Goal: Task Accomplishment & Management: Use online tool/utility

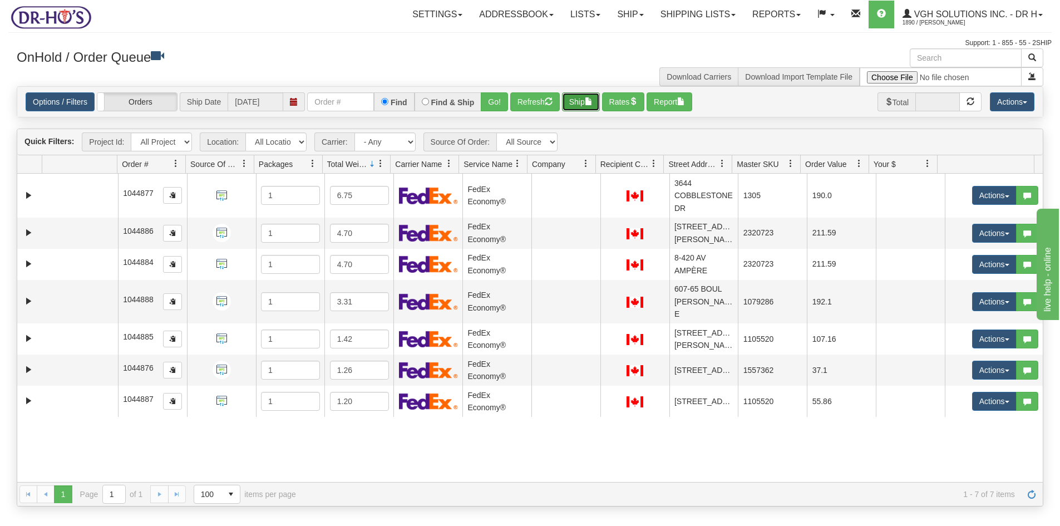
click at [579, 101] on button "Ship" at bounding box center [581, 101] width 38 height 19
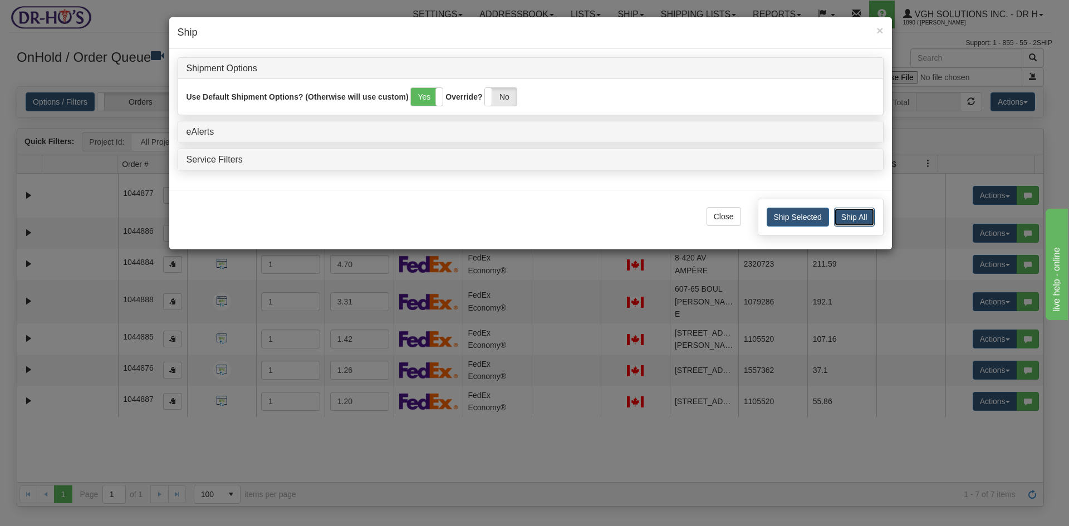
click at [859, 217] on button "Ship All" at bounding box center [854, 217] width 41 height 19
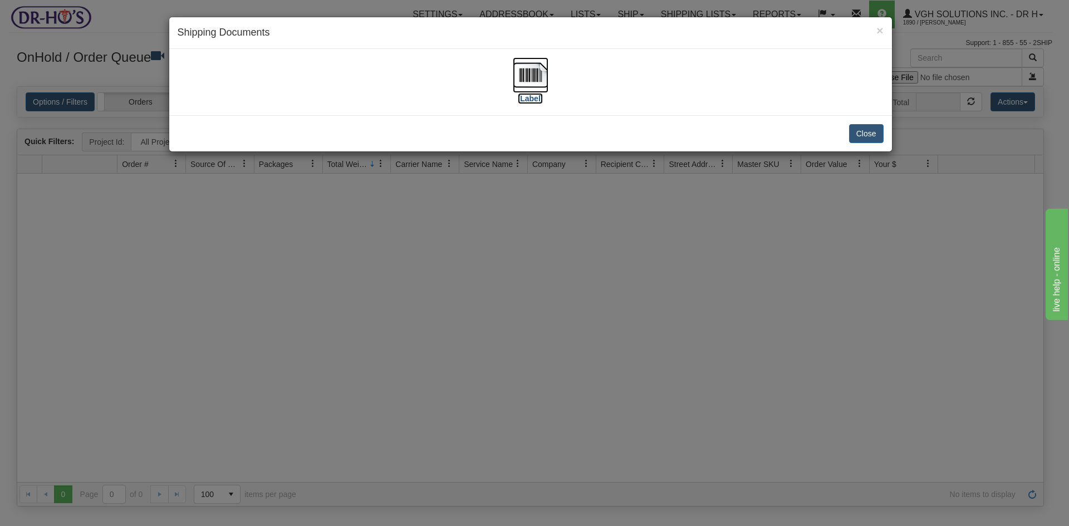
click at [525, 70] on img at bounding box center [531, 75] width 36 height 36
drag, startPoint x: 870, startPoint y: 129, endPoint x: 819, endPoint y: 114, distance: 52.7
click at [869, 129] on button "Close" at bounding box center [866, 133] width 35 height 19
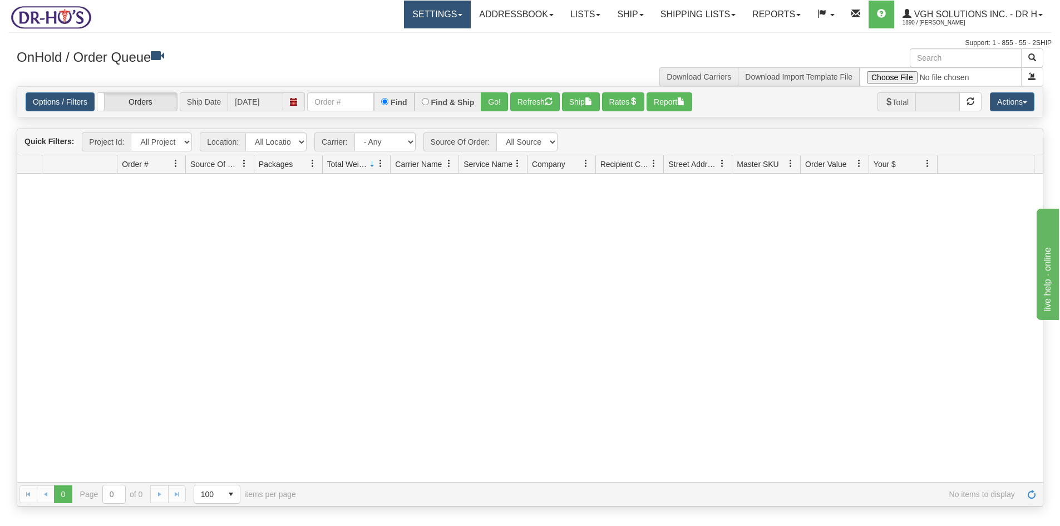
click at [435, 11] on link "Settings" at bounding box center [437, 15] width 67 height 28
click at [406, 37] on span "Shipping Preferences" at bounding box center [408, 39] width 75 height 9
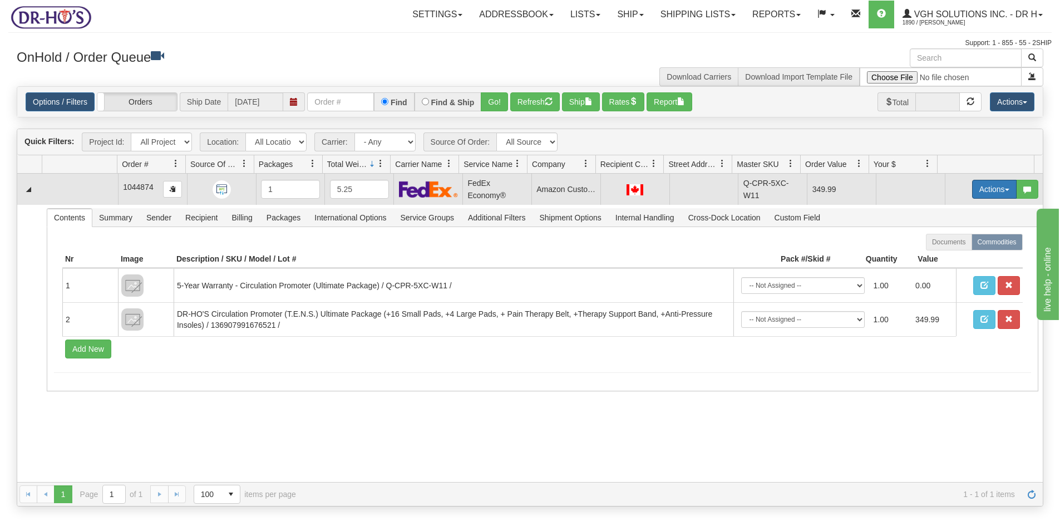
drag, startPoint x: 983, startPoint y: 190, endPoint x: 976, endPoint y: 193, distance: 7.2
click at [983, 190] on button "Actions" at bounding box center [994, 189] width 45 height 19
click at [944, 210] on span "Open" at bounding box center [951, 210] width 27 height 9
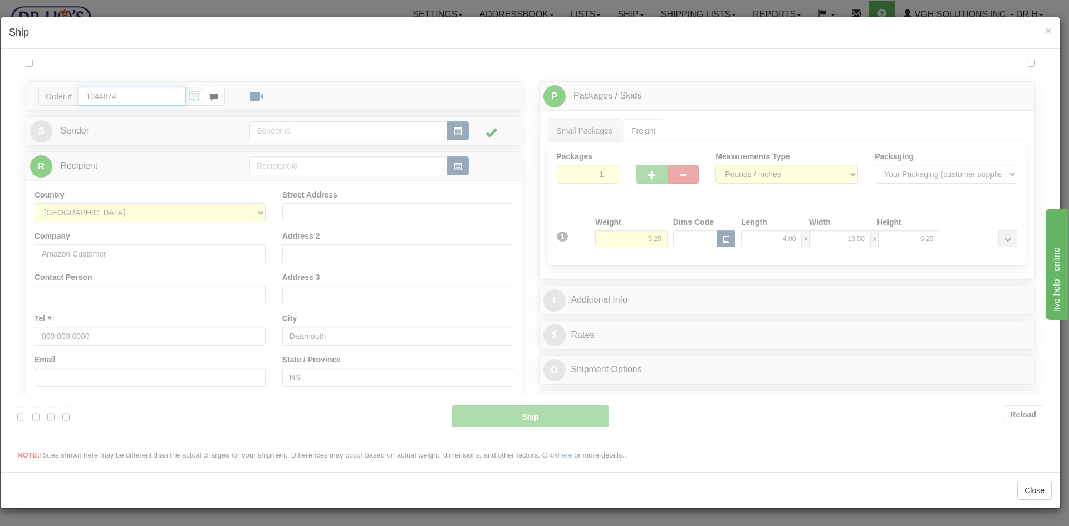
type input "20"
type input "09:00"
type input "16:00"
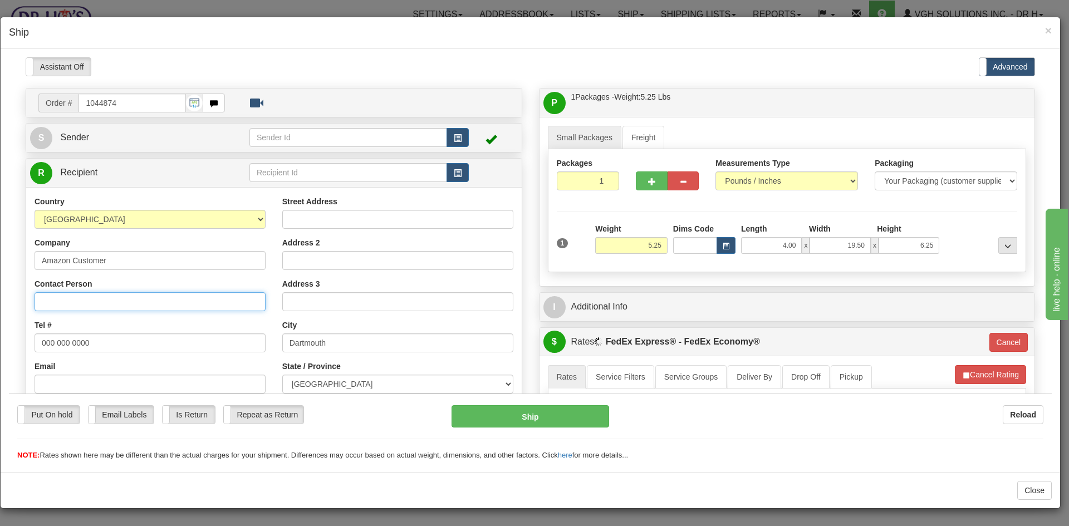
click at [67, 301] on input "Contact Person" at bounding box center [150, 301] width 231 height 19
paste input "DIANNA SCHREUER"
type input "DIANNA SCHREUER"
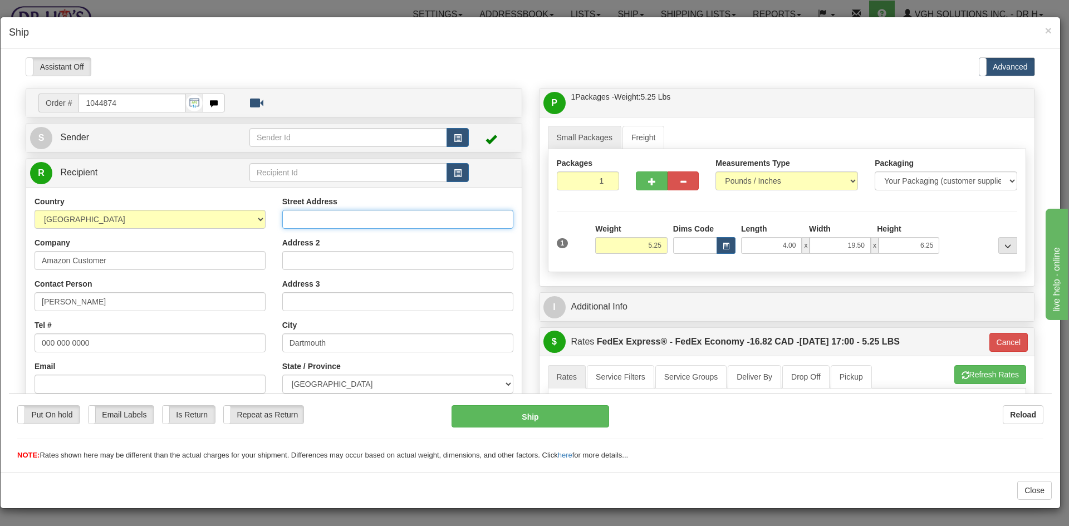
click at [319, 220] on input "Street Address" at bounding box center [397, 218] width 231 height 19
paste input "100 Bellevista Drive"
type input "100 Bellevista Drive"
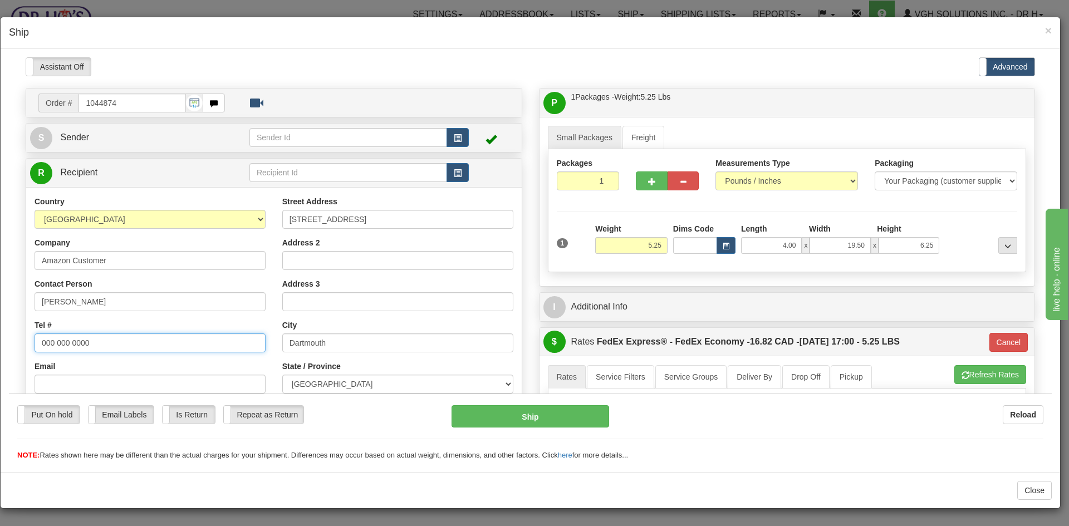
drag, startPoint x: 83, startPoint y: 342, endPoint x: 2, endPoint y: 342, distance: 80.7
click at [9, 342] on html "Please wait... Attention! Ok Add to Bidding... Preview Custom Documents Preview…" at bounding box center [530, 259] width 1042 height 404
paste input "9028022908"
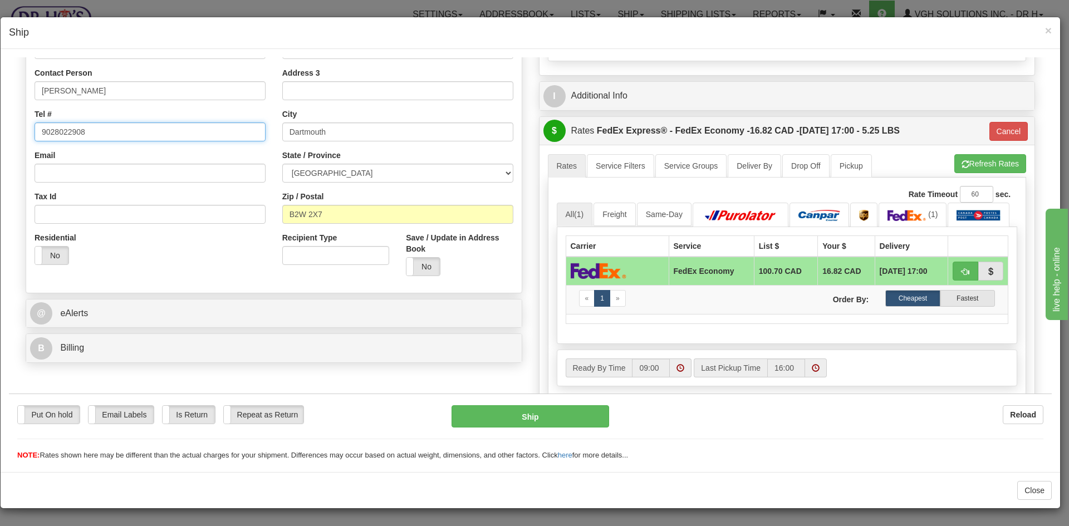
scroll to position [223, 0]
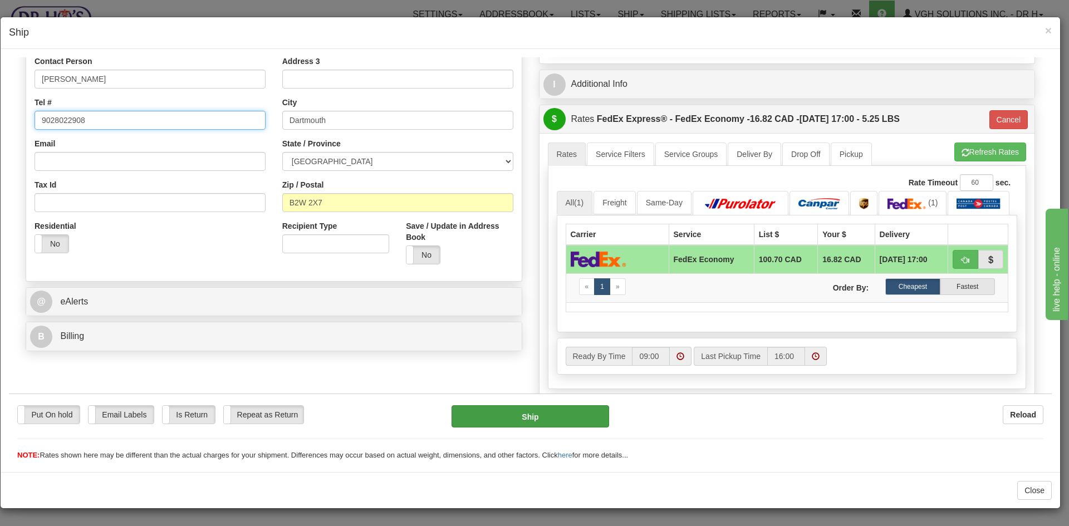
type input "9028022908"
click at [527, 420] on button "Ship" at bounding box center [529, 416] width 157 height 22
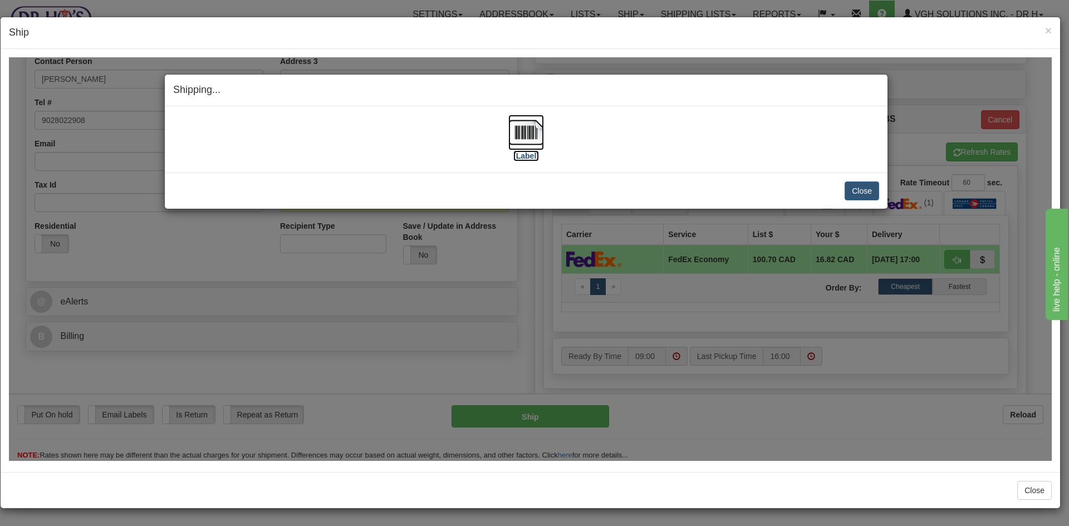
click at [524, 133] on img at bounding box center [526, 132] width 36 height 36
click at [863, 190] on button "Close" at bounding box center [861, 190] width 35 height 19
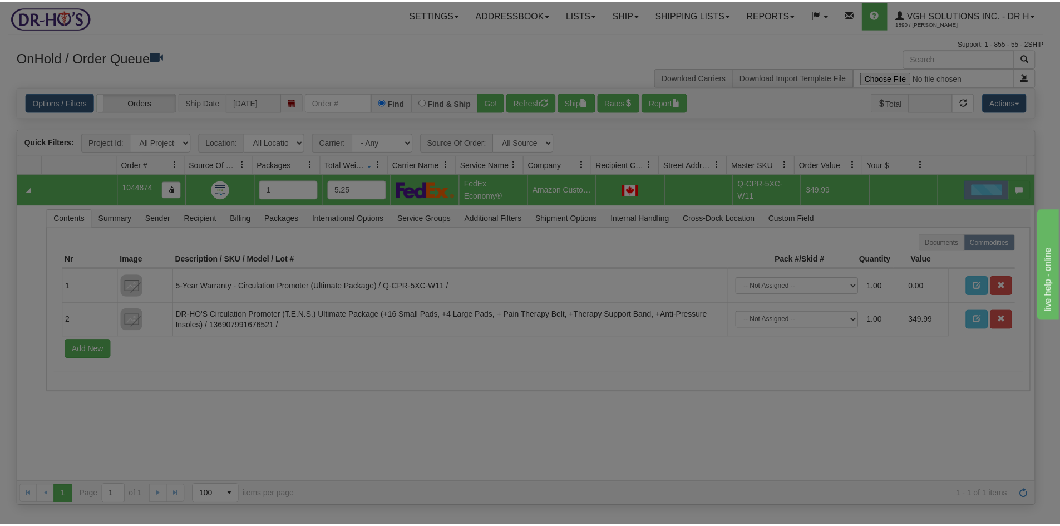
scroll to position [0, 0]
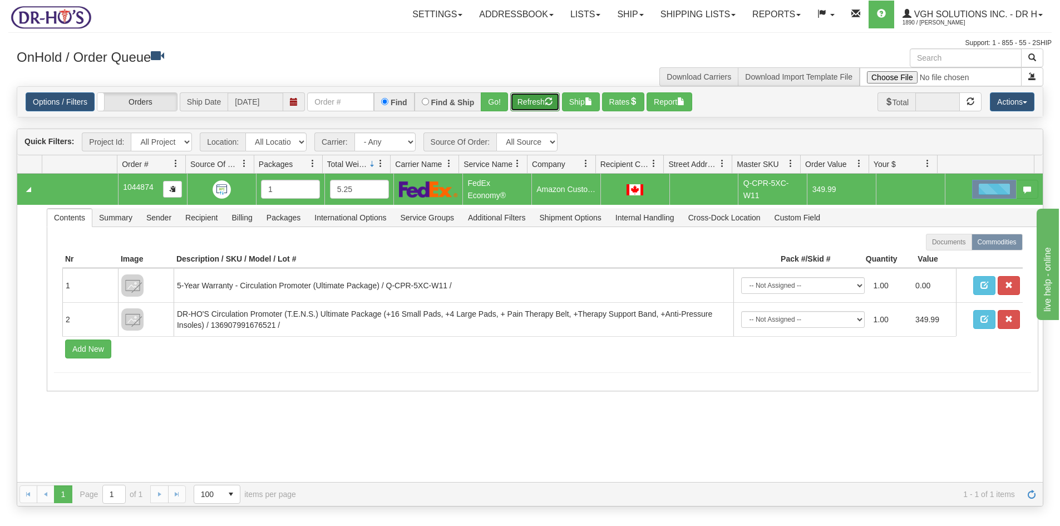
click at [541, 103] on button "Refresh" at bounding box center [535, 101] width 50 height 19
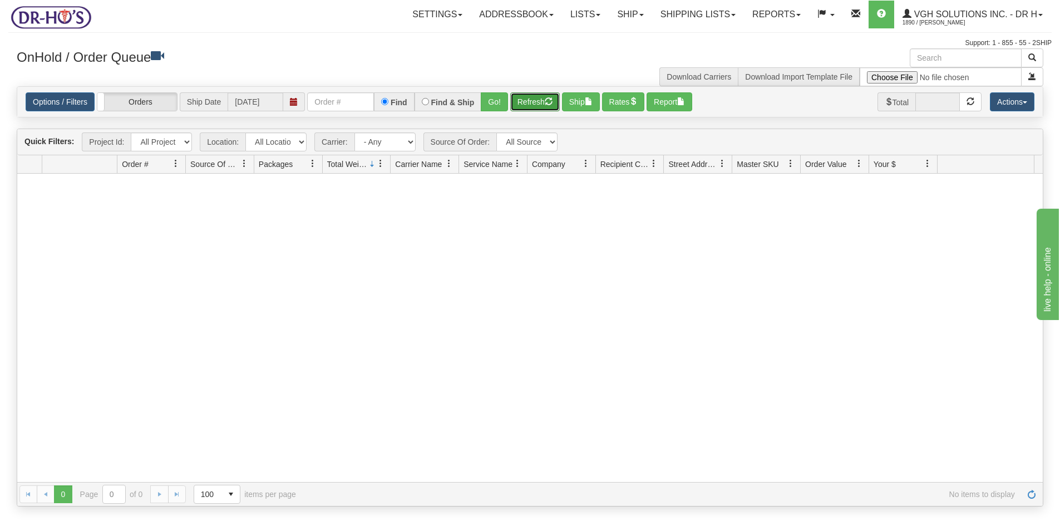
click at [533, 102] on button "Refresh" at bounding box center [535, 101] width 50 height 19
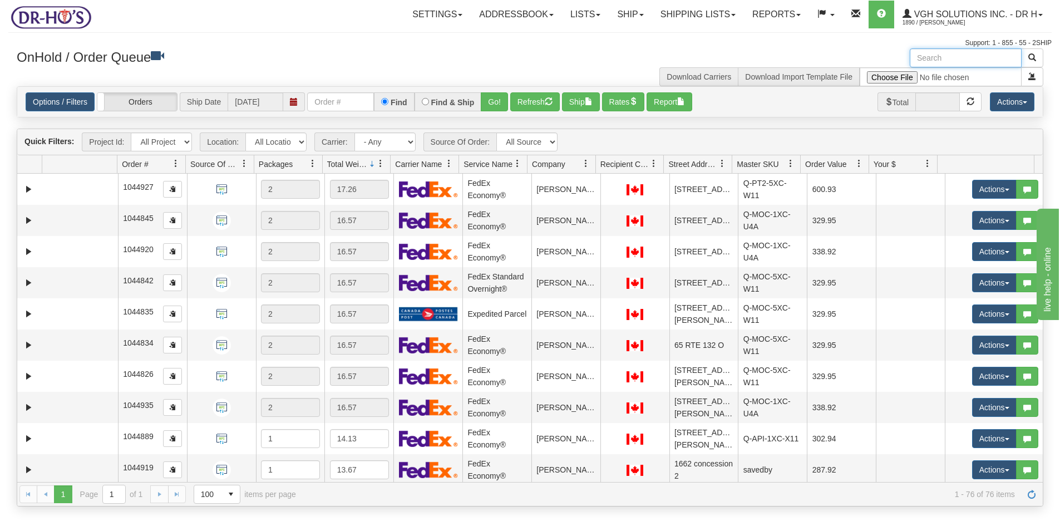
click at [934, 60] on input "text" at bounding box center [966, 57] width 112 height 19
paste input "1200779"
type input "1200779"
click at [1031, 53] on span "button" at bounding box center [1033, 57] width 8 height 8
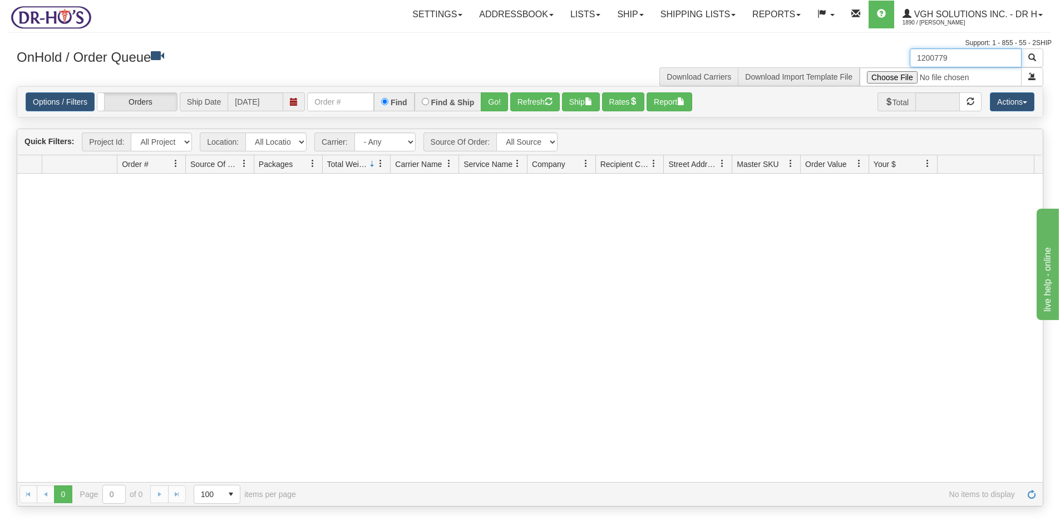
drag, startPoint x: 963, startPoint y: 61, endPoint x: 887, endPoint y: 64, distance: 76.9
click at [887, 65] on div "1200779 Download Carriers Download Import Template File" at bounding box center [791, 67] width 522 height 38
click at [540, 102] on button "Refresh" at bounding box center [535, 101] width 50 height 19
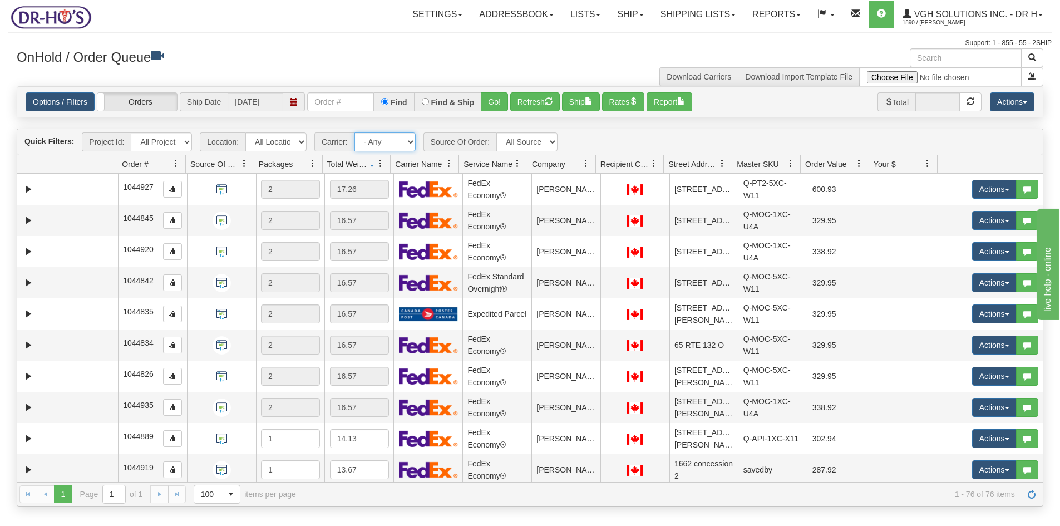
click at [410, 142] on select "- Any - Has NO carrier assigned - Has a carrier assigned FedEx Express®" at bounding box center [385, 141] width 61 height 19
drag, startPoint x: 409, startPoint y: 142, endPoint x: 409, endPoint y: 149, distance: 7.3
click at [409, 142] on select "- Any - Has NO carrier assigned - Has a carrier assigned FedEx Express® Canada …" at bounding box center [385, 141] width 61 height 19
select select "20"
click at [355, 132] on select "- Any - Has NO carrier assigned - Has a carrier assigned FedEx Express® Canada …" at bounding box center [385, 141] width 61 height 19
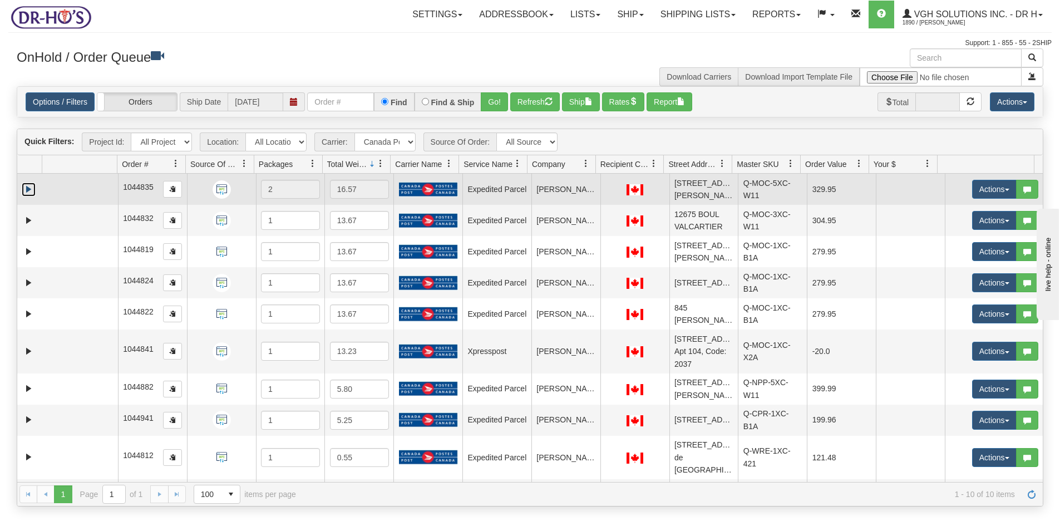
click at [26, 194] on link "Expand" at bounding box center [29, 190] width 14 height 14
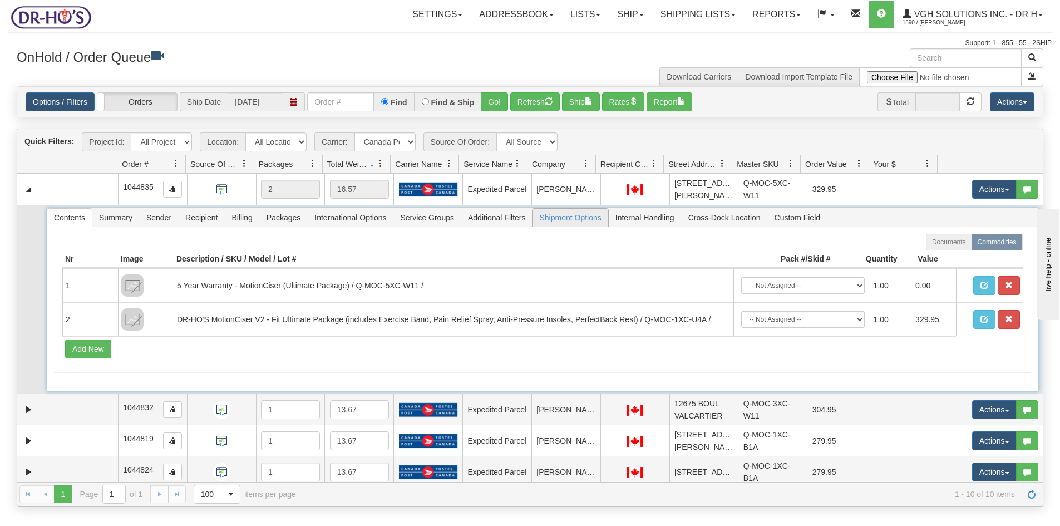
click at [572, 227] on span "Shipment Options" at bounding box center [570, 218] width 75 height 18
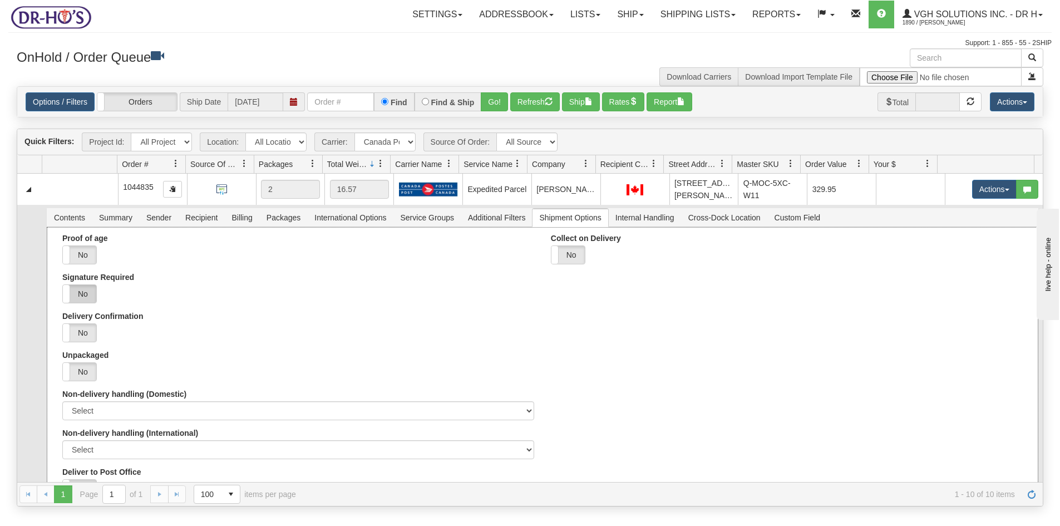
click at [79, 303] on label "No" at bounding box center [79, 294] width 33 height 18
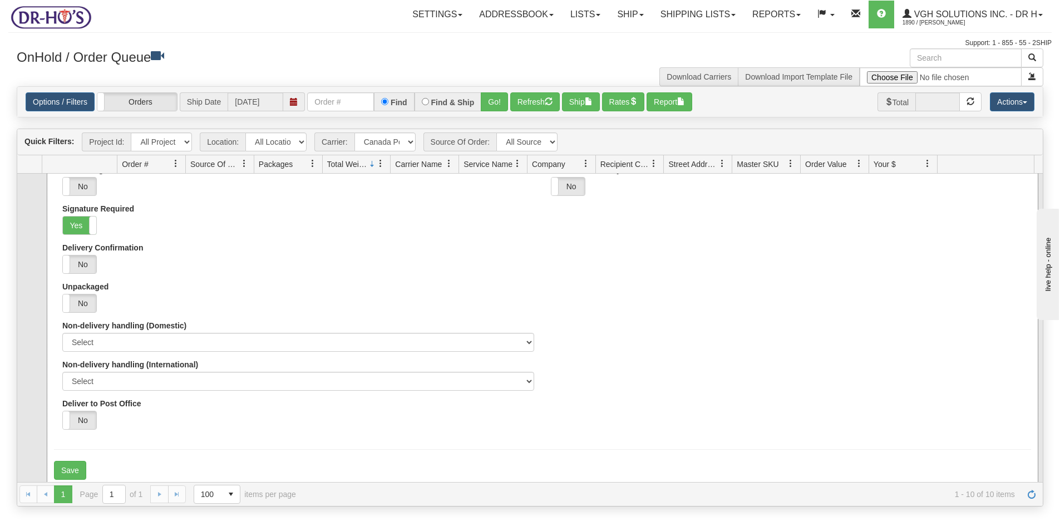
scroll to position [111, 0]
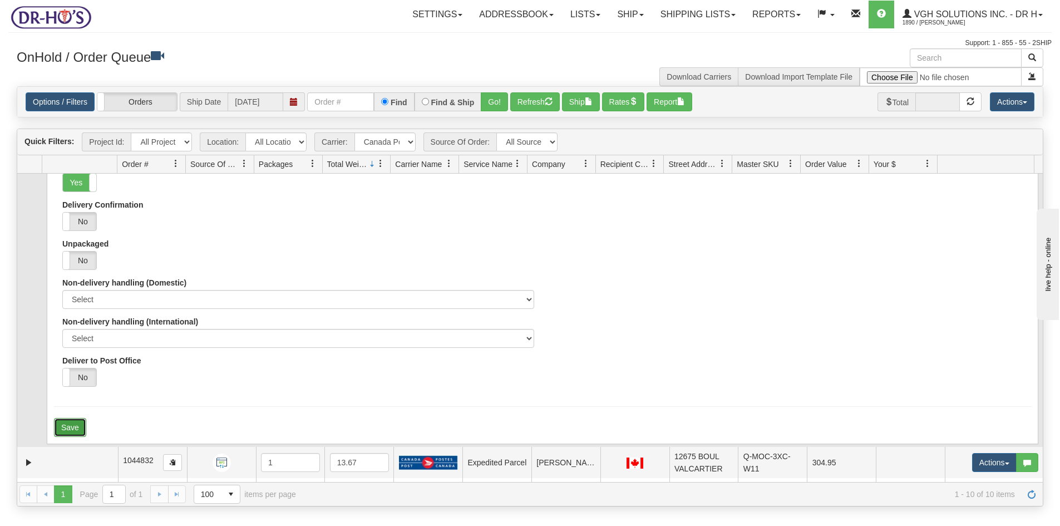
click at [75, 437] on button "Save" at bounding box center [70, 427] width 32 height 19
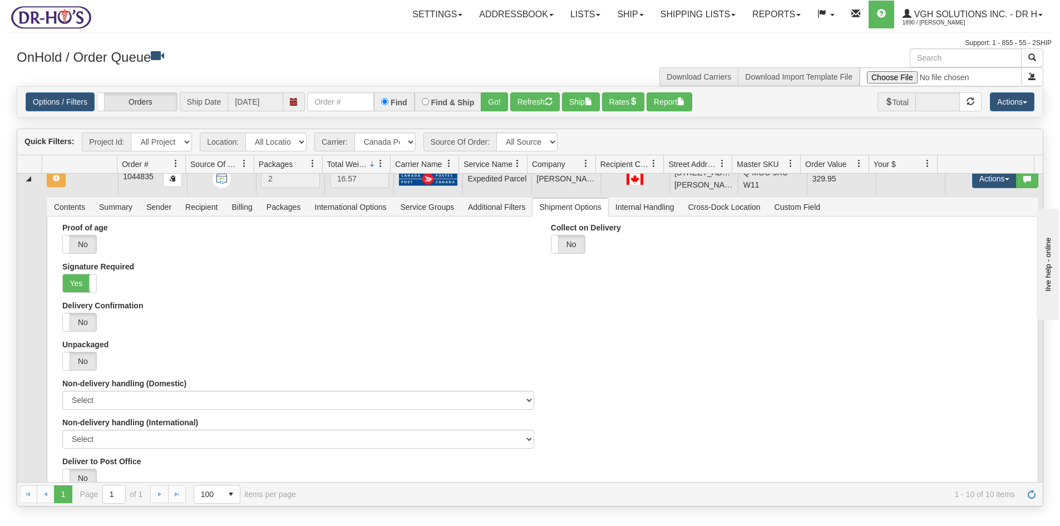
scroll to position [0, 0]
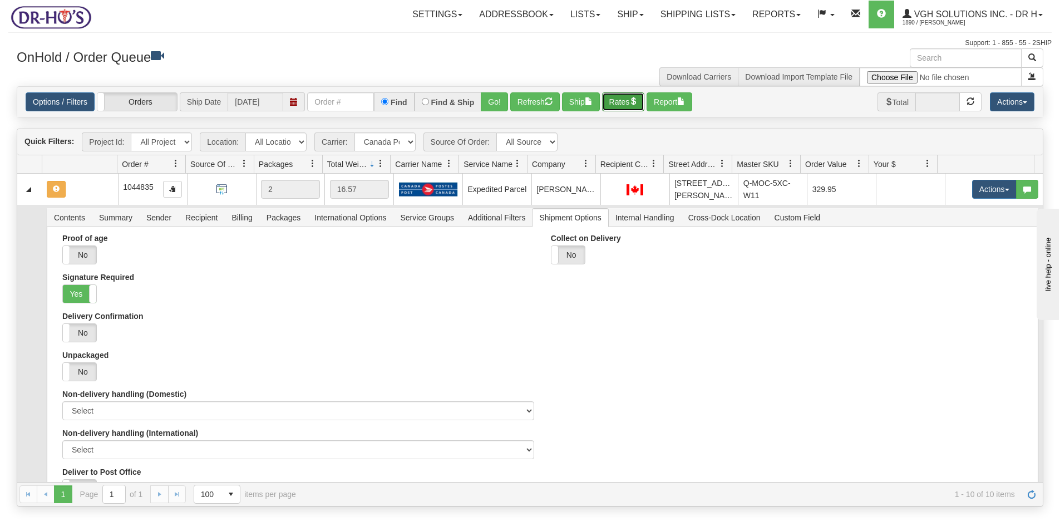
click at [619, 100] on button "Rates" at bounding box center [623, 101] width 43 height 19
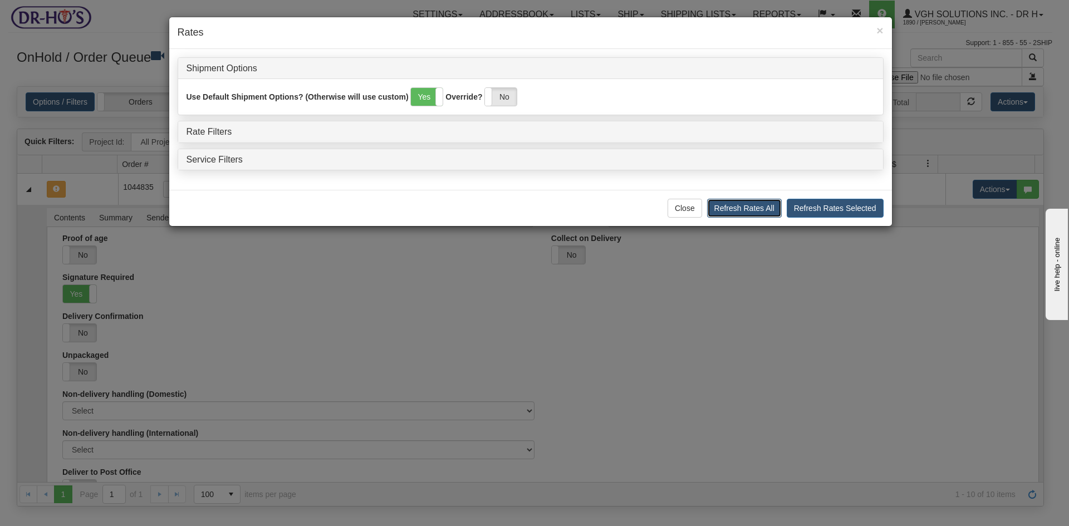
click at [751, 209] on button "Refresh Rates All" at bounding box center [744, 208] width 75 height 19
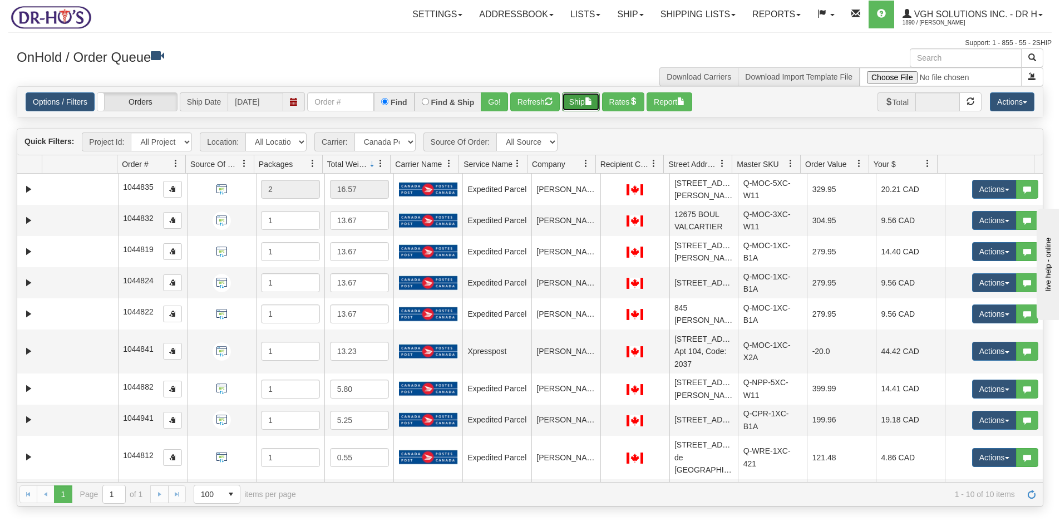
click at [578, 101] on button "Ship" at bounding box center [581, 101] width 38 height 19
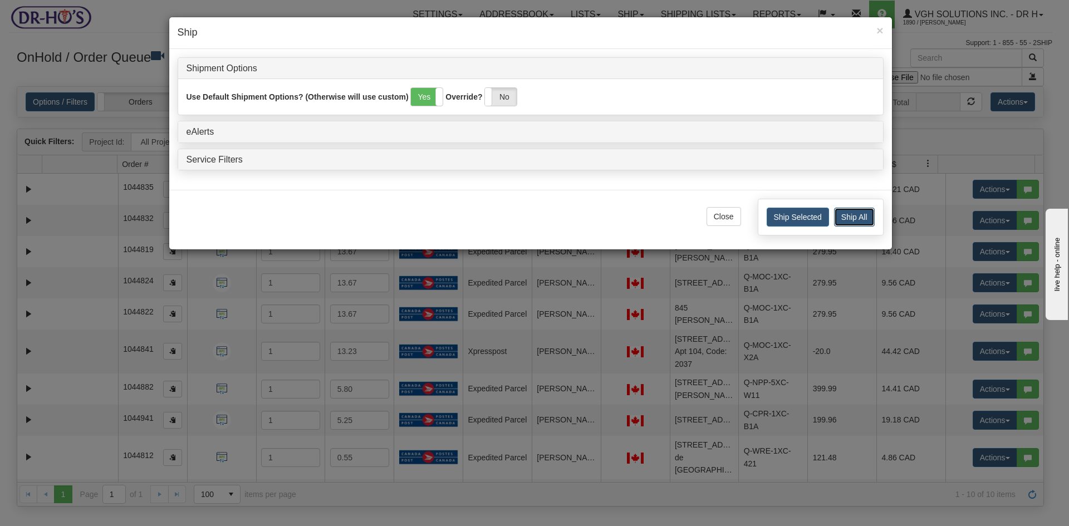
click at [849, 220] on button "Ship All" at bounding box center [854, 217] width 41 height 19
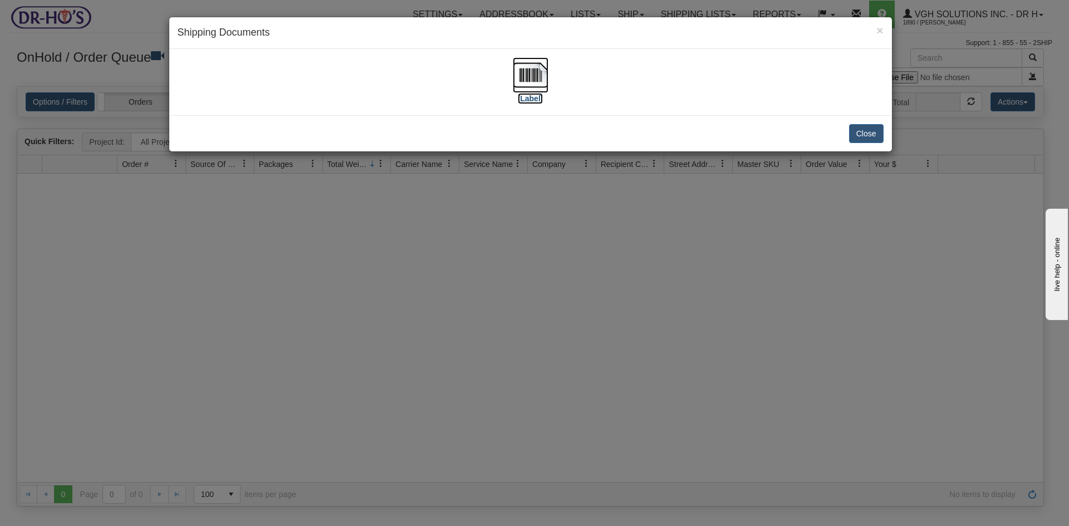
click at [540, 72] on img at bounding box center [531, 75] width 36 height 36
click at [865, 131] on button "Close" at bounding box center [866, 133] width 35 height 19
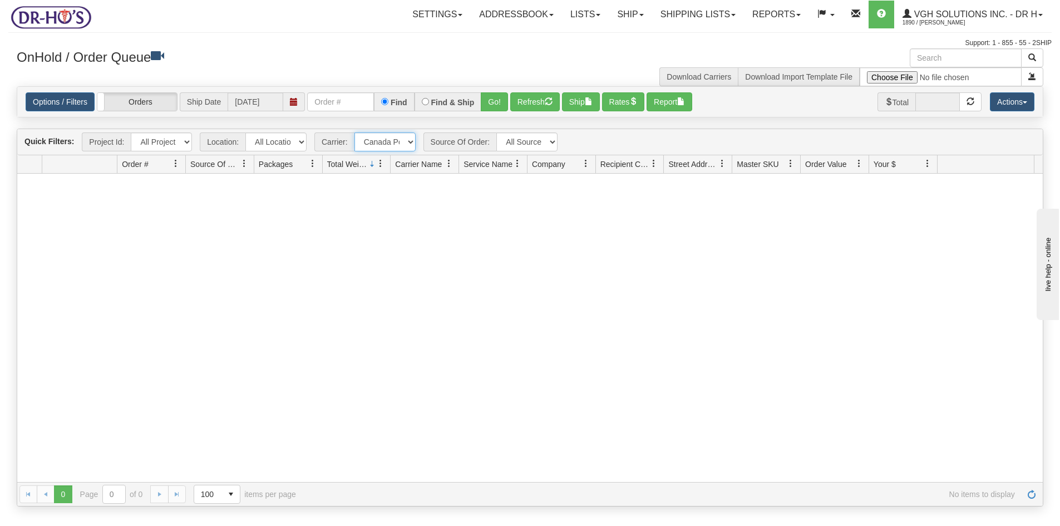
click at [413, 142] on select "- Any - Has NO carrier assigned - Has a carrier assigned FedEx Express® Canada …" at bounding box center [385, 141] width 61 height 19
select select "grid toolbar"
click at [355, 132] on select "- Any - Has NO carrier assigned - Has a carrier assigned FedEx Express® Canada …" at bounding box center [385, 141] width 61 height 19
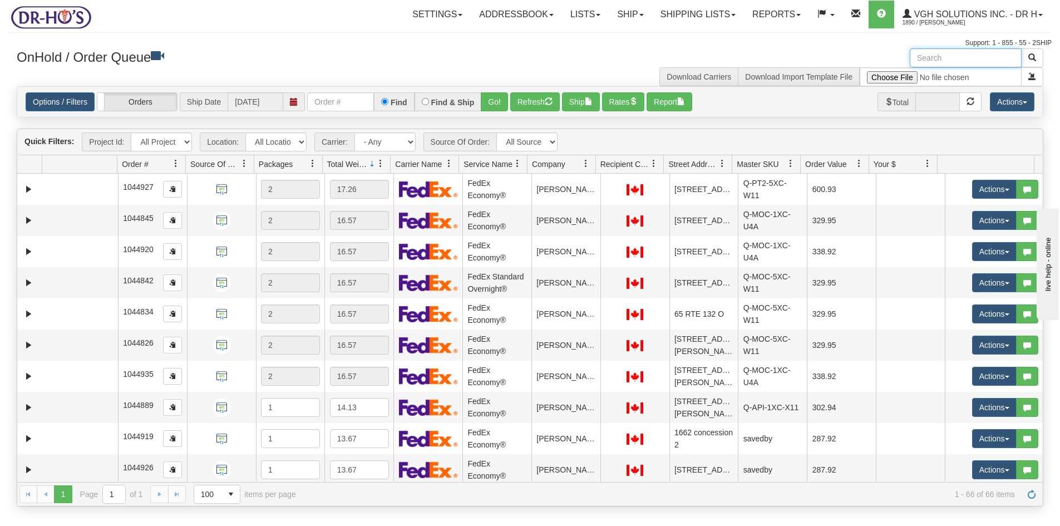
click at [938, 58] on input "text" at bounding box center [966, 57] width 112 height 19
type input "BOX"
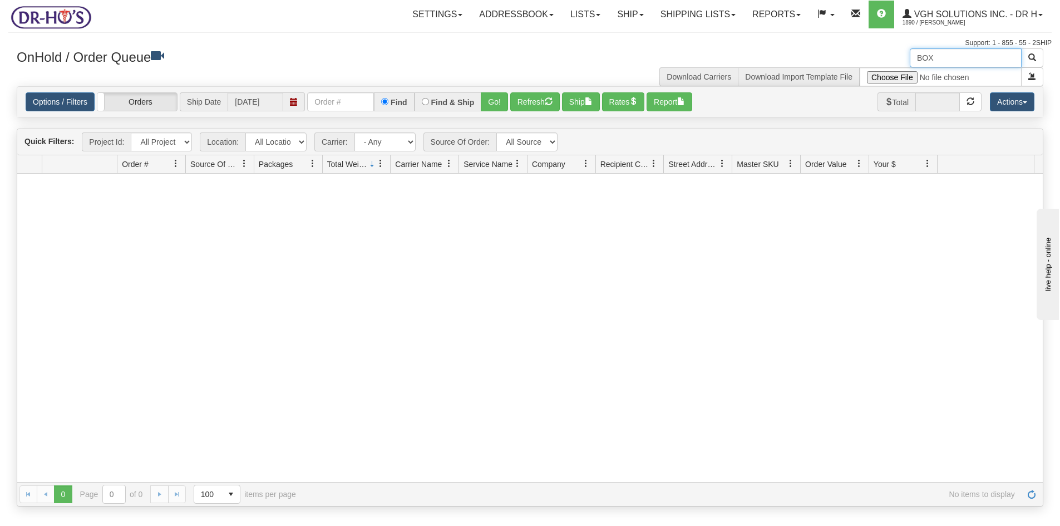
drag, startPoint x: 913, startPoint y: 56, endPoint x: 890, endPoint y: 59, distance: 23.6
click at [890, 59] on div "BOX Download Carriers Download Import Template File" at bounding box center [791, 67] width 522 height 38
click at [524, 102] on button "Refresh" at bounding box center [535, 101] width 50 height 19
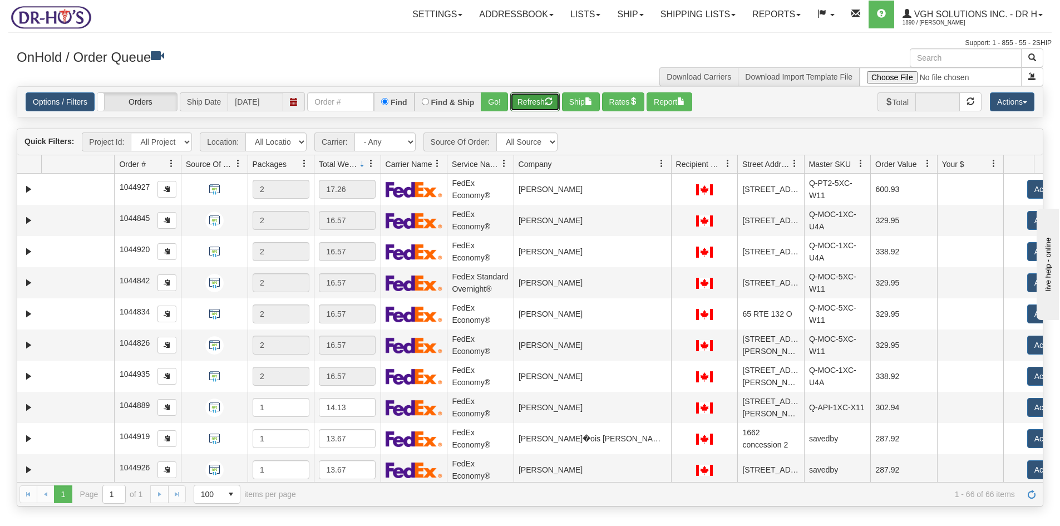
drag, startPoint x: 594, startPoint y: 165, endPoint x: 660, endPoint y: 169, distance: 65.8
click at [660, 169] on div "Id Location Request Id Reply Id Order # Source Of Order Packages Total Weight C…" at bounding box center [525, 164] width 1017 height 18
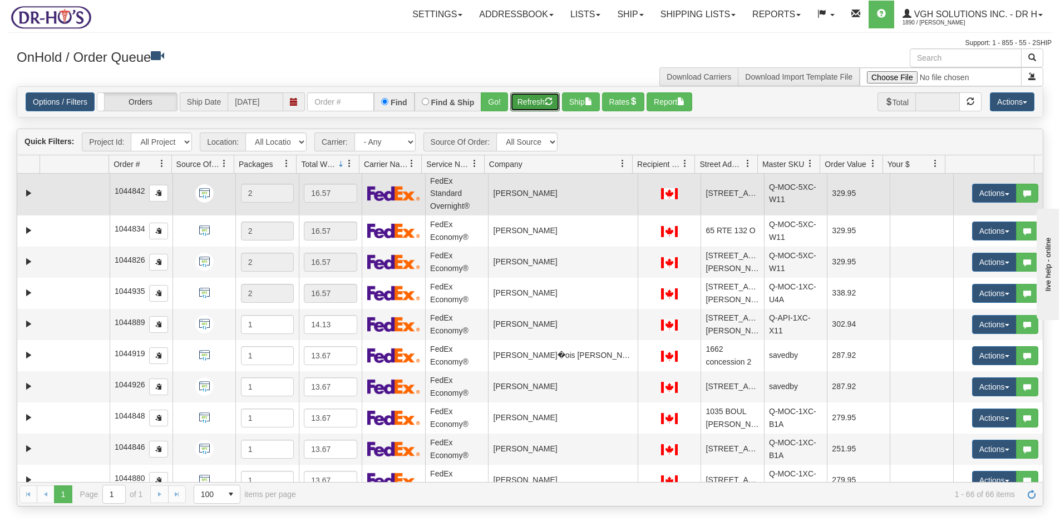
scroll to position [167, 0]
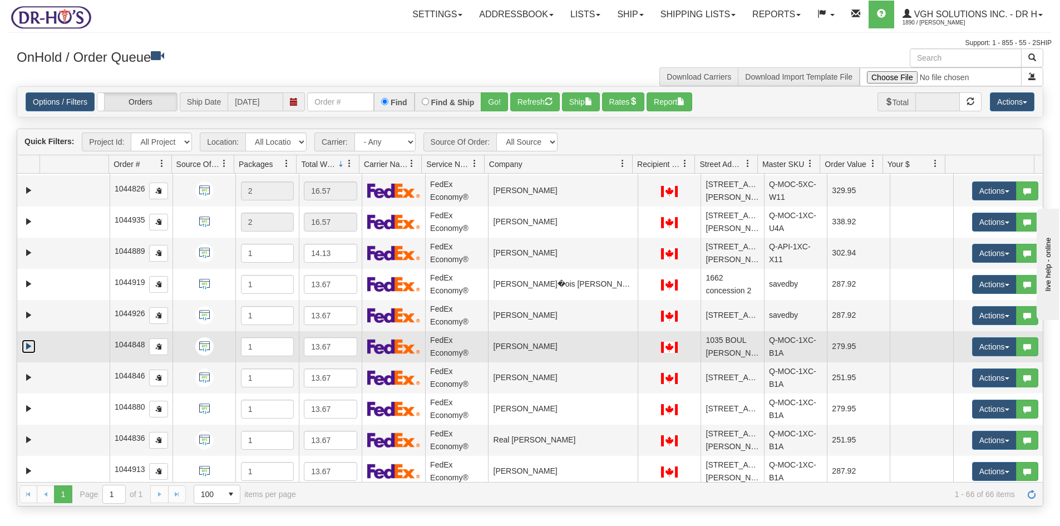
click at [31, 353] on link "Expand" at bounding box center [29, 346] width 14 height 14
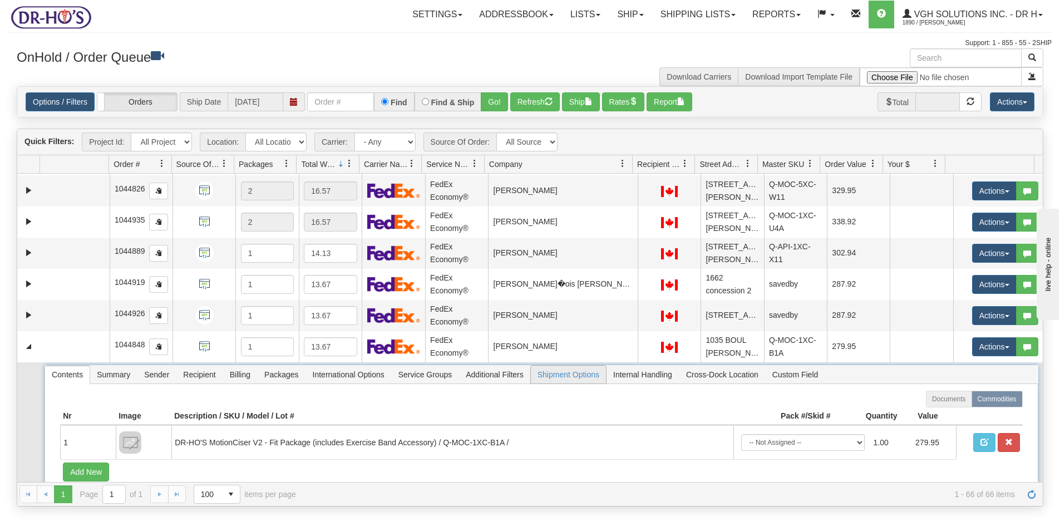
click at [562, 383] on span "Shipment Options" at bounding box center [568, 375] width 75 height 18
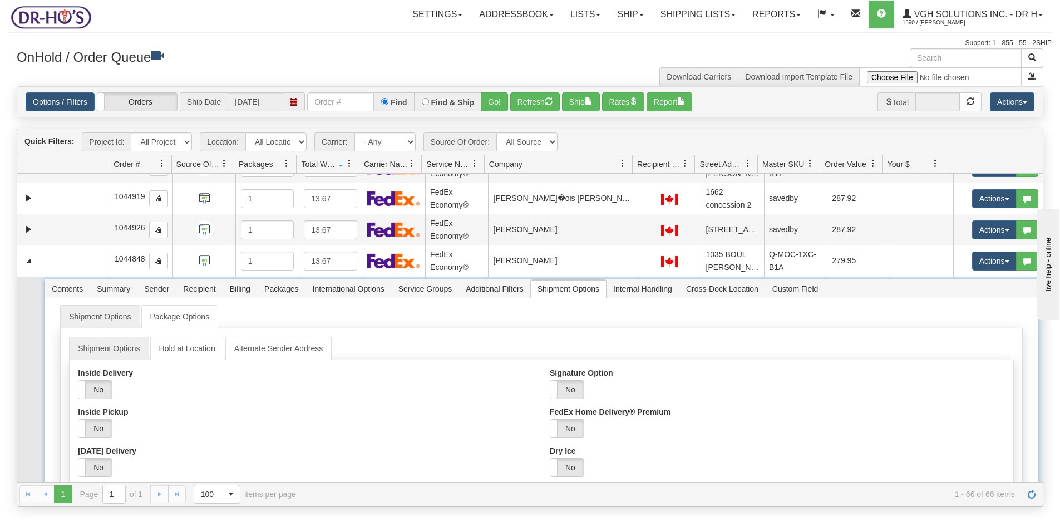
scroll to position [278, 0]
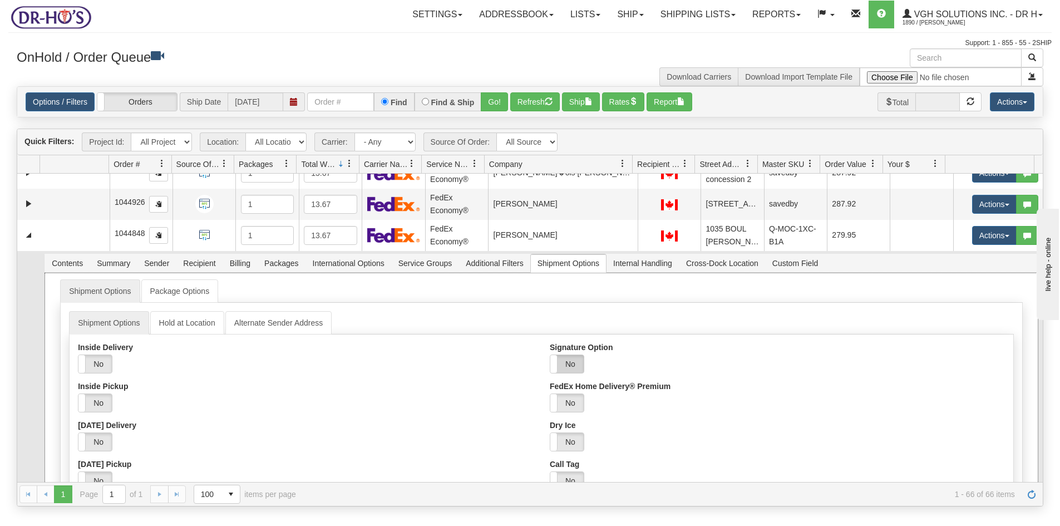
click at [570, 373] on label "No" at bounding box center [566, 364] width 33 height 18
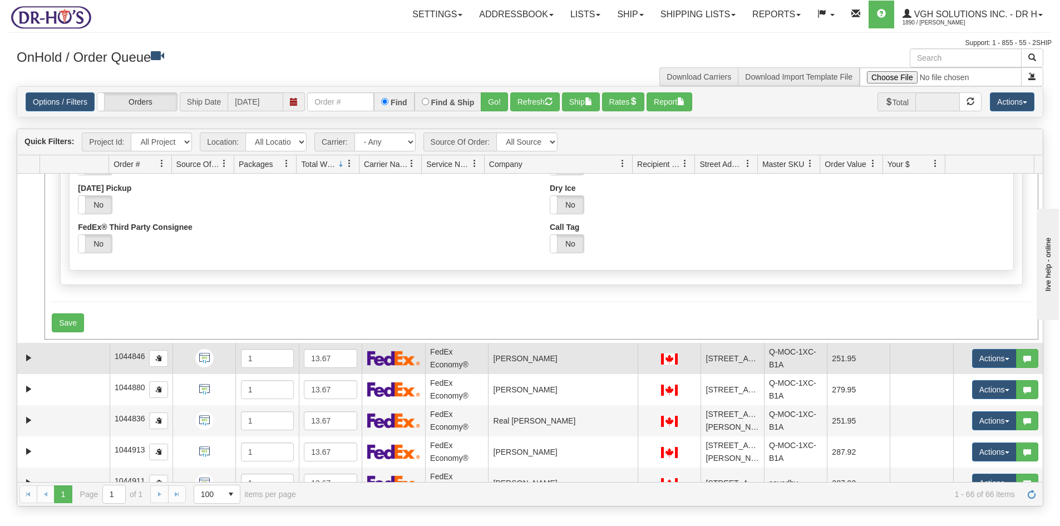
scroll to position [557, 0]
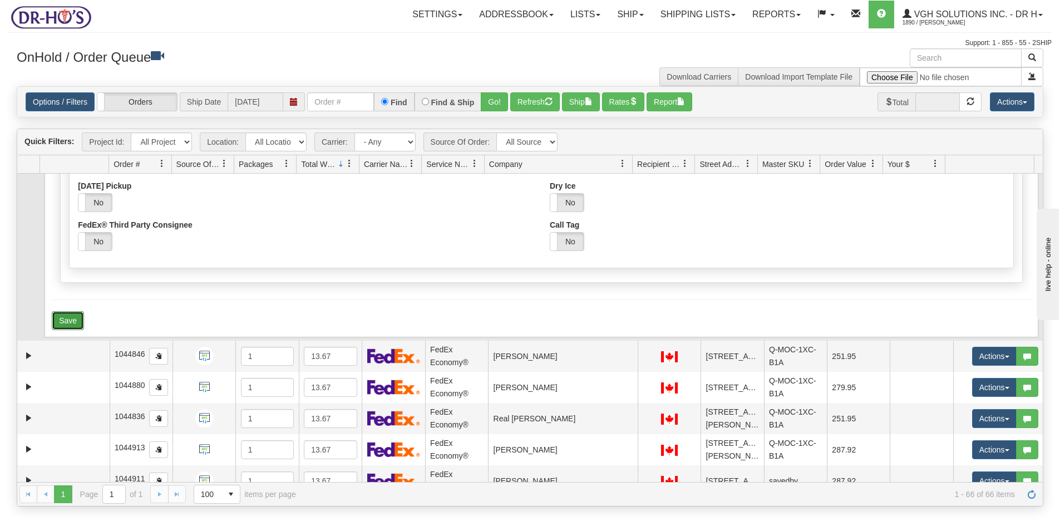
click at [70, 330] on button "Save" at bounding box center [68, 320] width 32 height 19
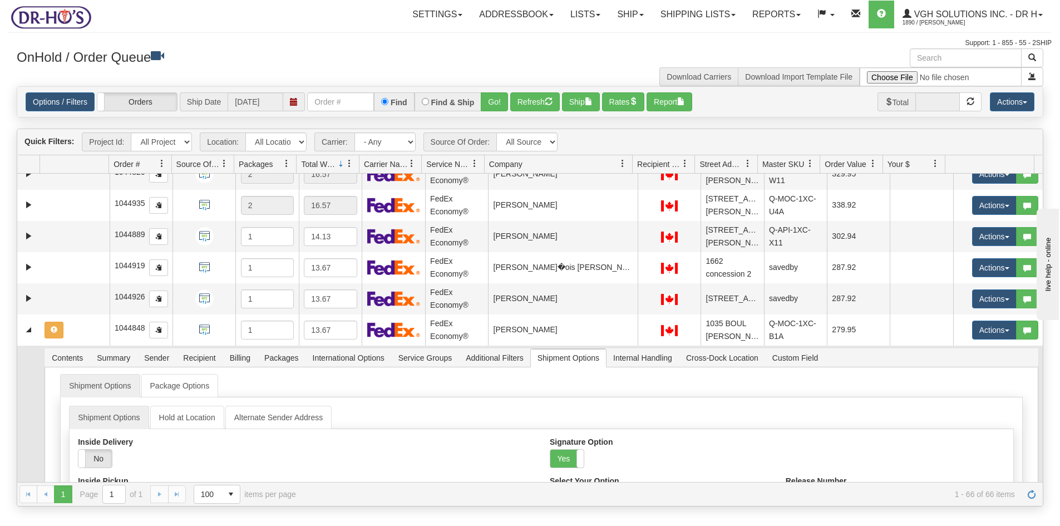
scroll to position [167, 0]
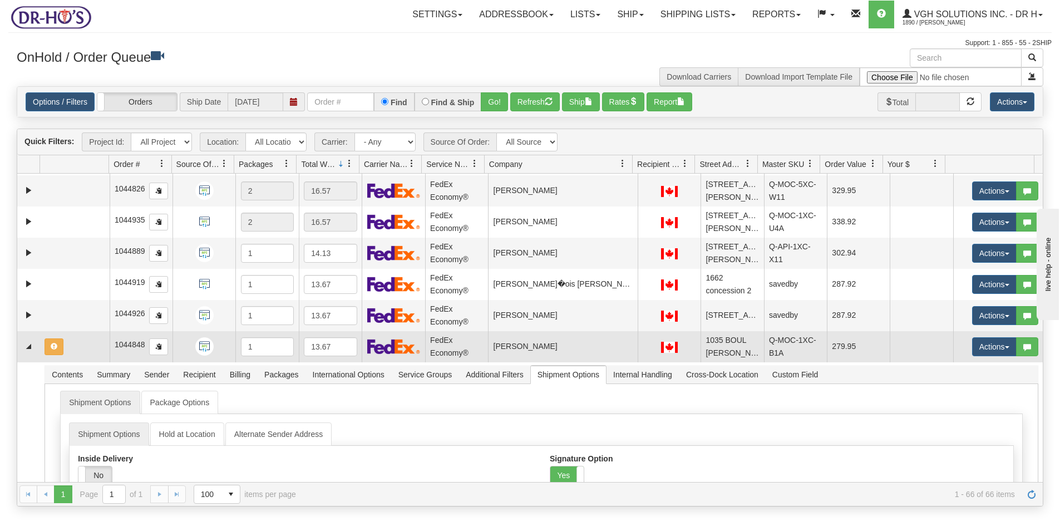
click at [89, 362] on td at bounding box center [75, 346] width 70 height 31
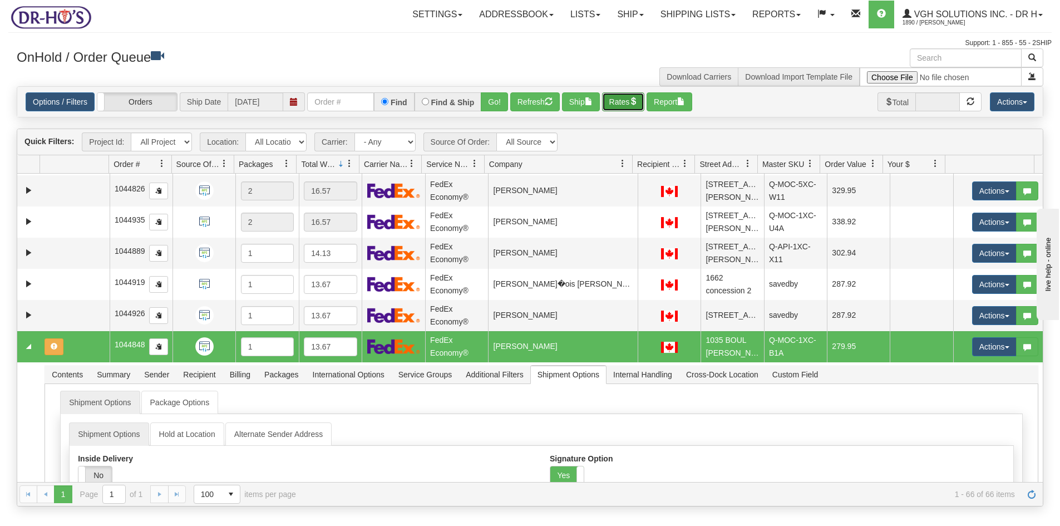
click at [628, 102] on button "Rates" at bounding box center [623, 101] width 43 height 19
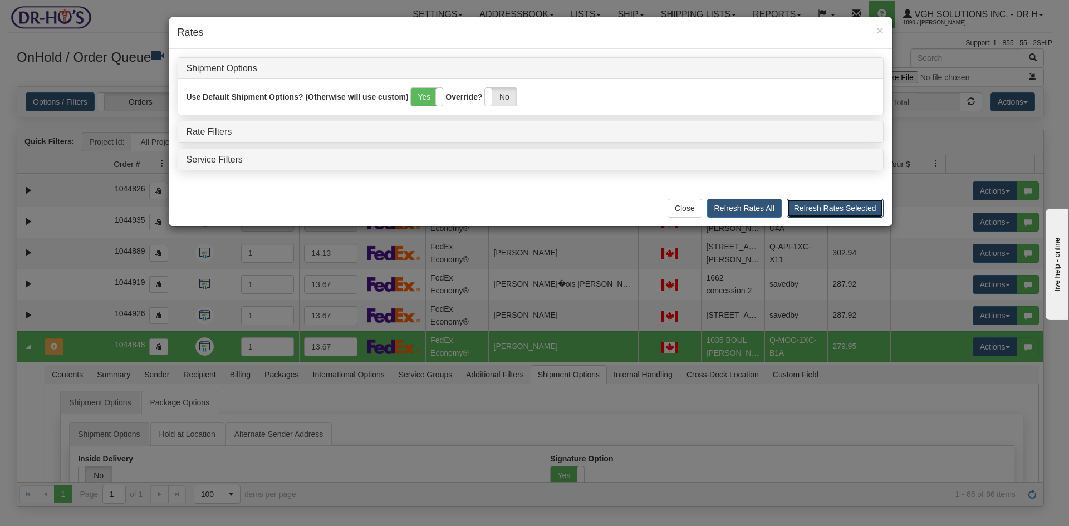
click at [829, 208] on button "Refresh Rates Selected" at bounding box center [834, 208] width 97 height 19
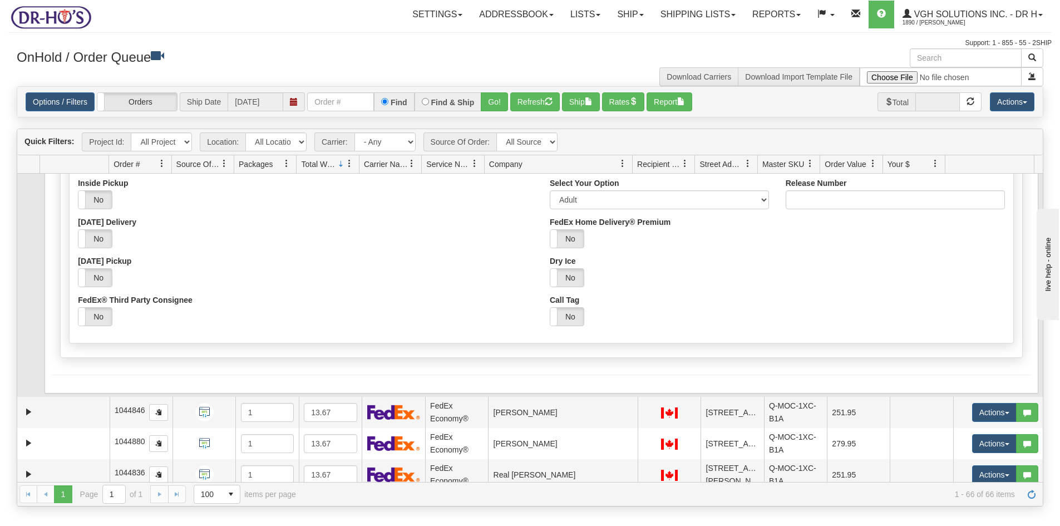
scroll to position [612, 0]
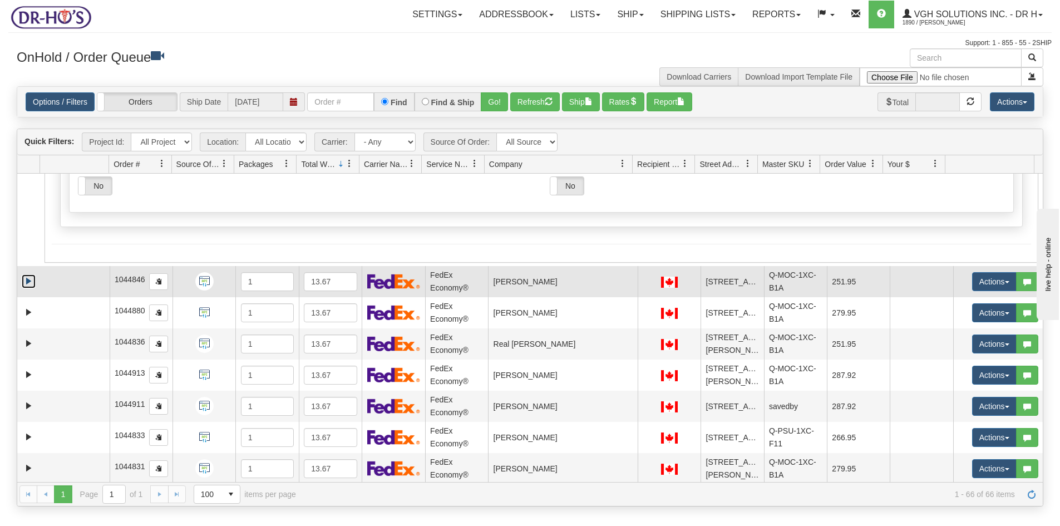
click at [28, 288] on link "Expand" at bounding box center [29, 281] width 14 height 14
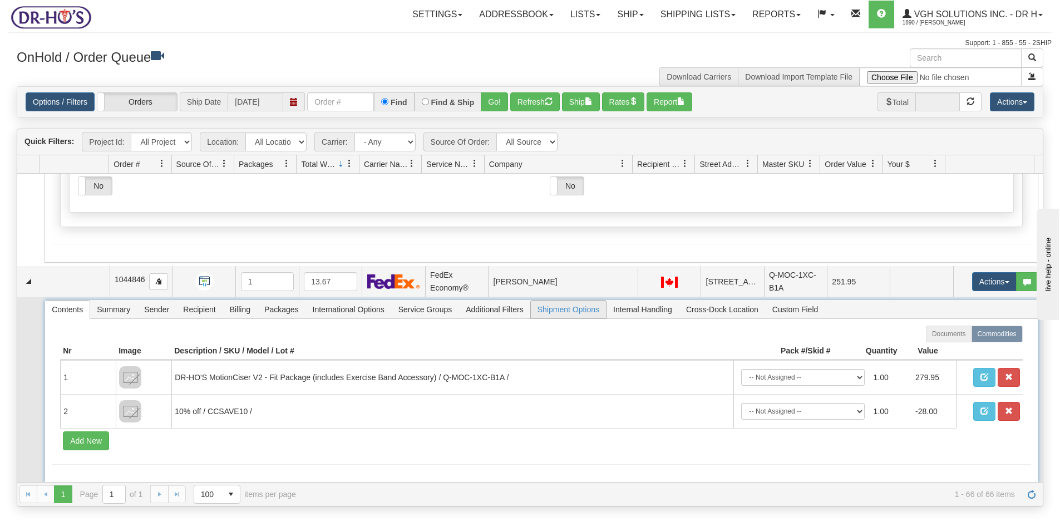
click at [582, 318] on span "Shipment Options" at bounding box center [568, 310] width 75 height 18
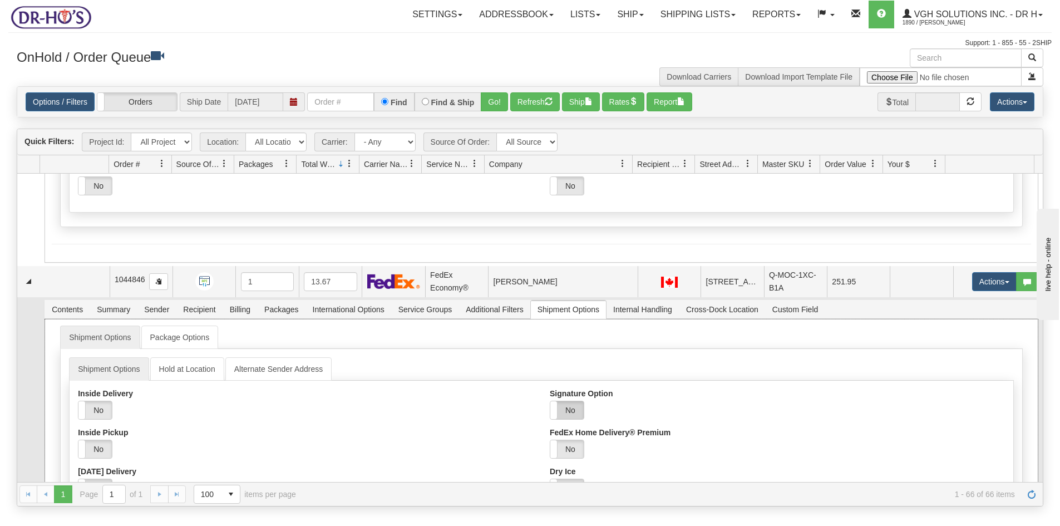
click at [563, 419] on label "No" at bounding box center [566, 410] width 33 height 18
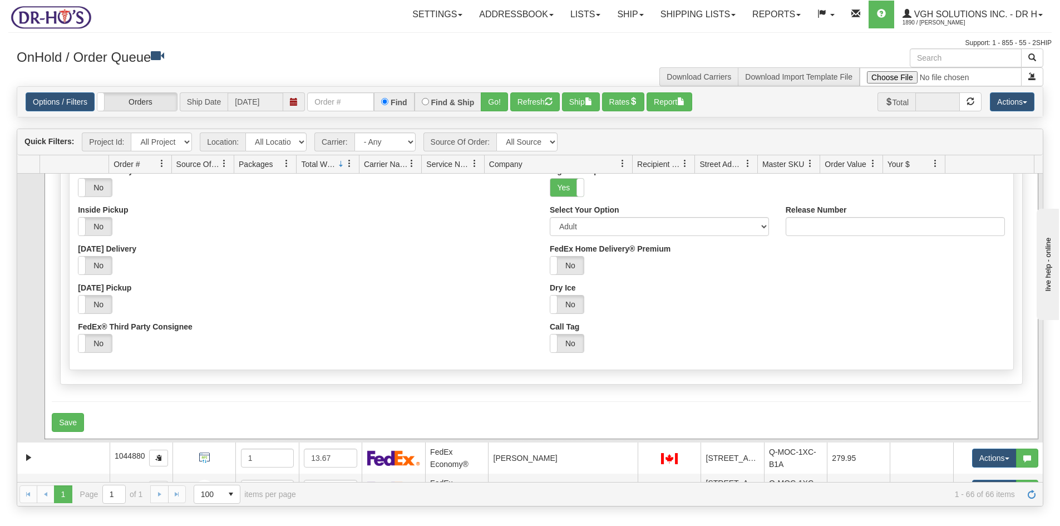
scroll to position [1002, 0]
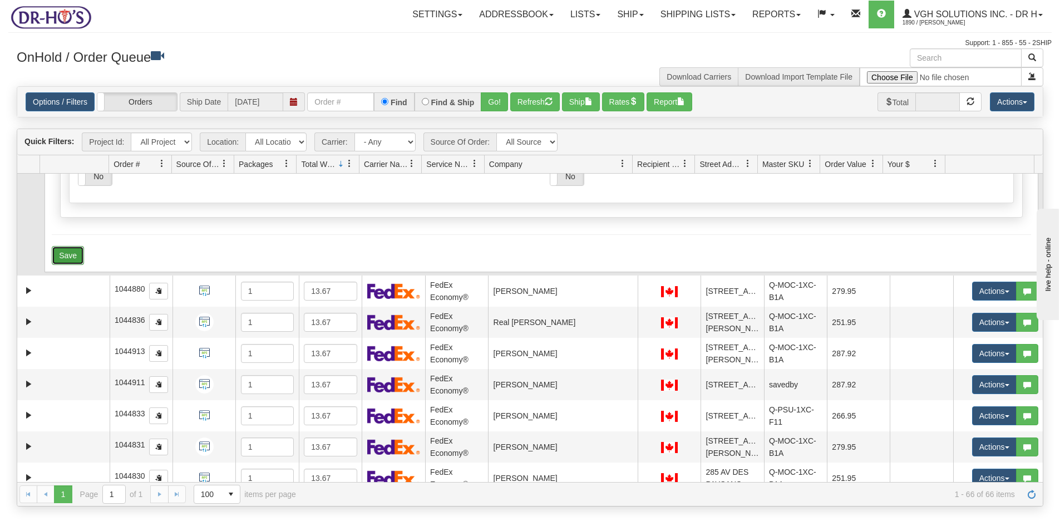
click at [63, 265] on button "Save" at bounding box center [68, 255] width 32 height 19
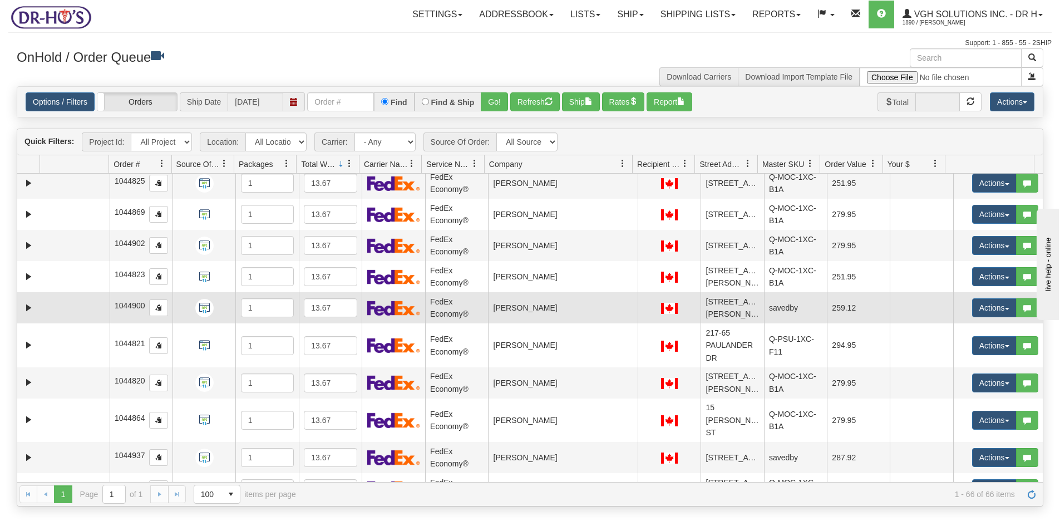
scroll to position [1447, 0]
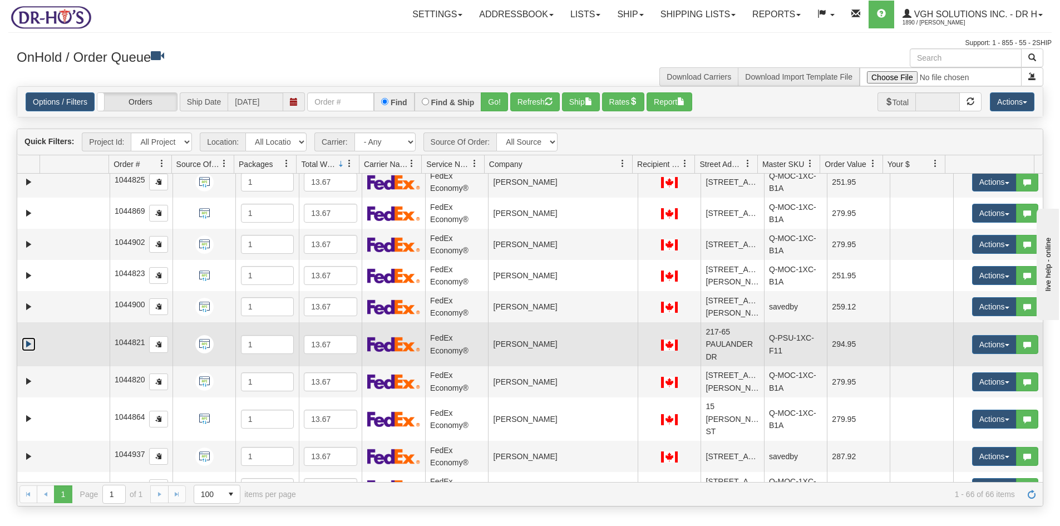
click at [29, 351] on link "Expand" at bounding box center [29, 344] width 14 height 14
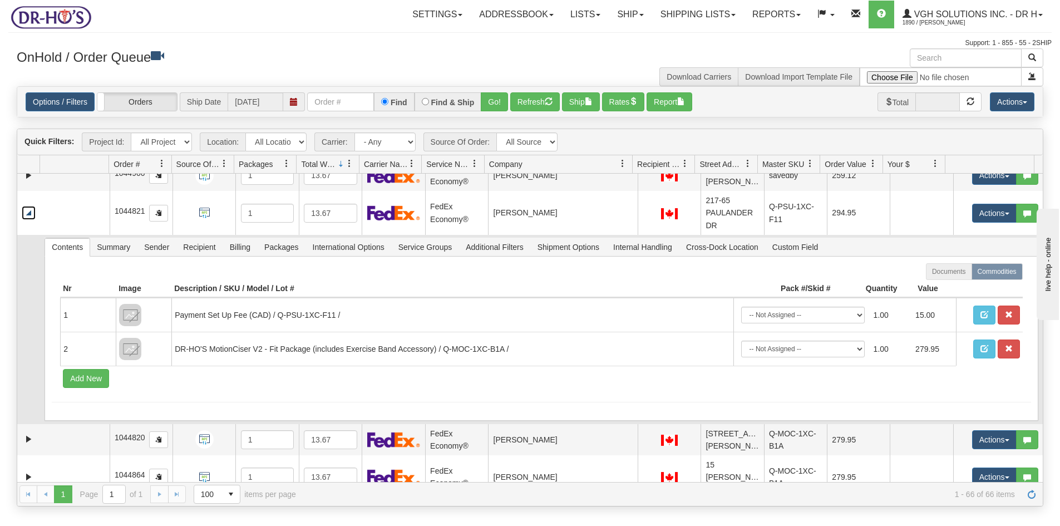
scroll to position [1614, 0]
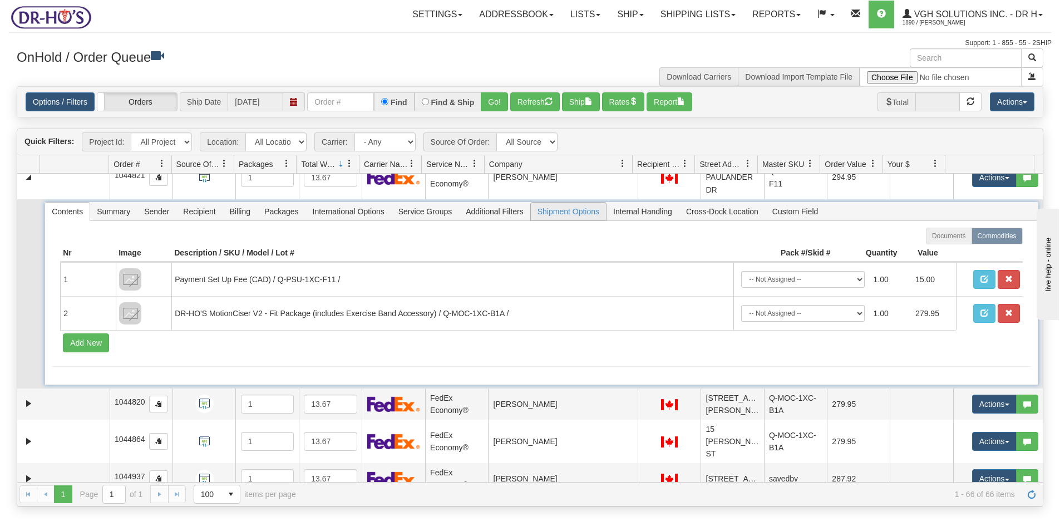
click at [567, 220] on span "Shipment Options" at bounding box center [568, 212] width 75 height 18
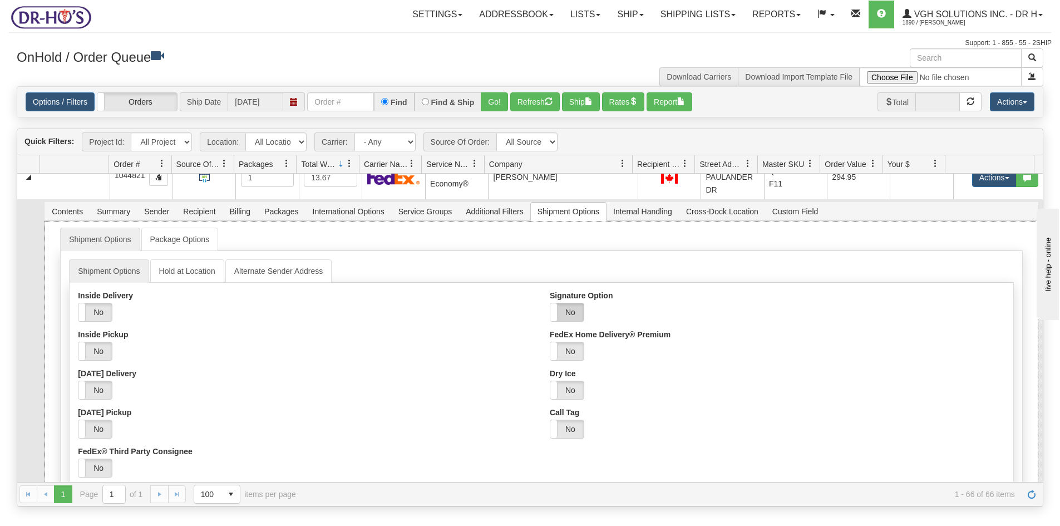
click at [564, 321] on label "No" at bounding box center [566, 312] width 33 height 18
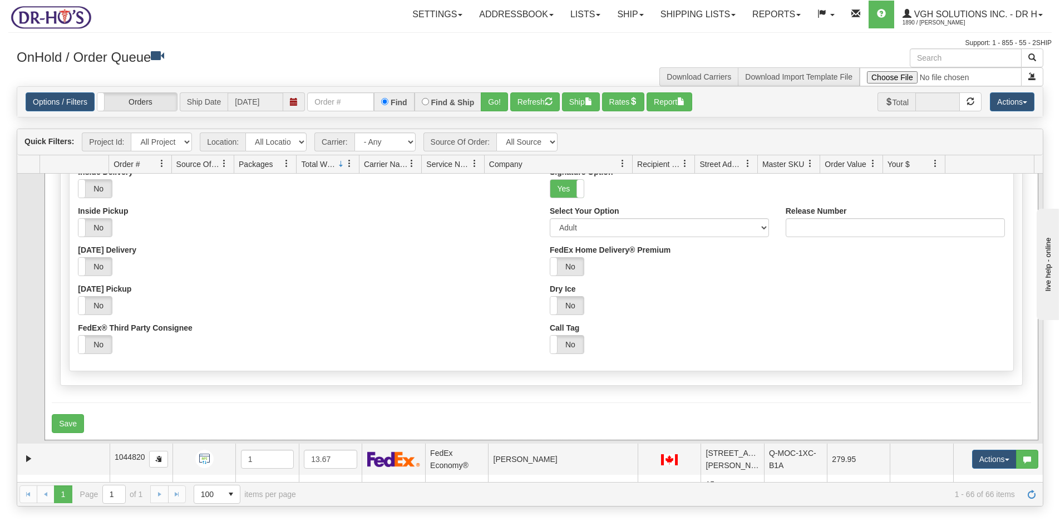
scroll to position [1781, 0]
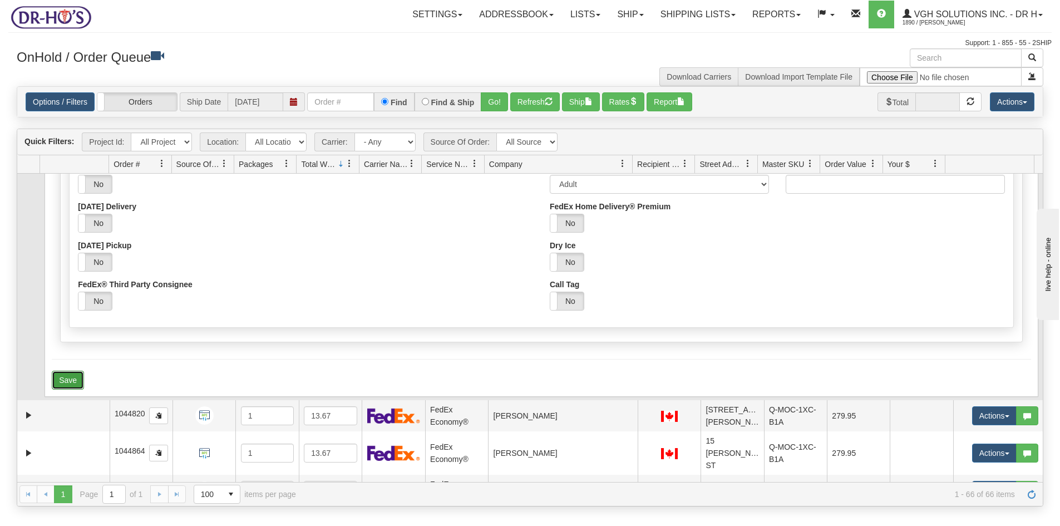
click at [63, 390] on button "Save" at bounding box center [68, 380] width 32 height 19
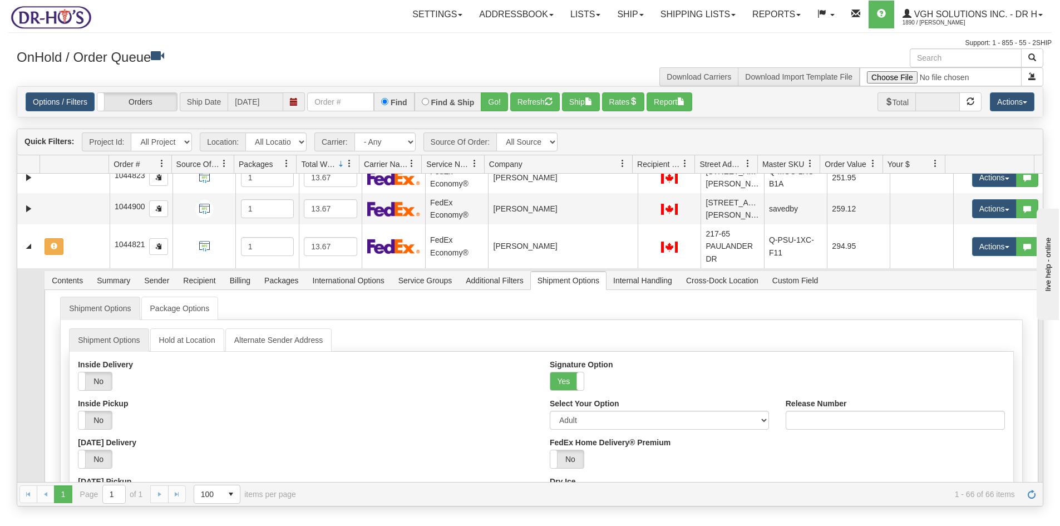
scroll to position [1503, 0]
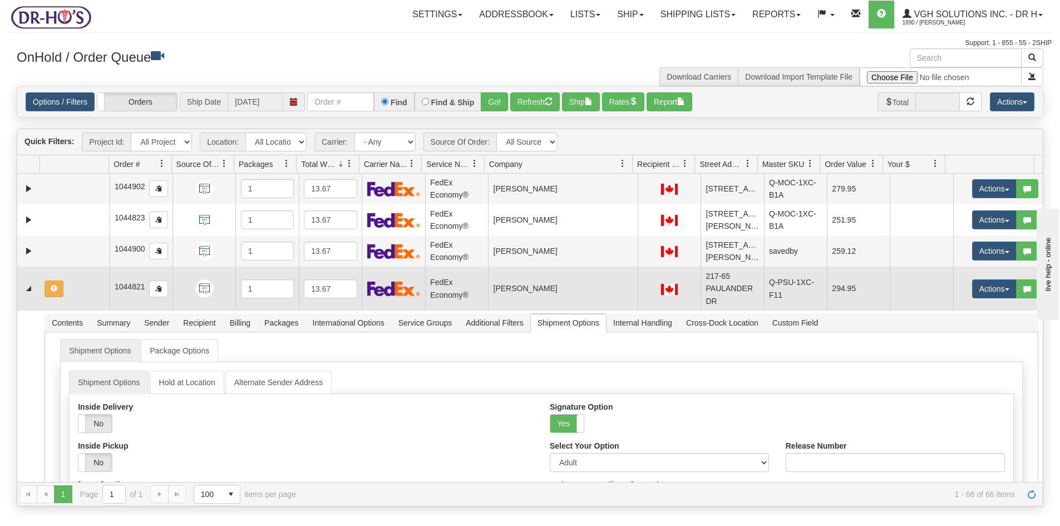
click at [84, 310] on td at bounding box center [75, 288] width 70 height 43
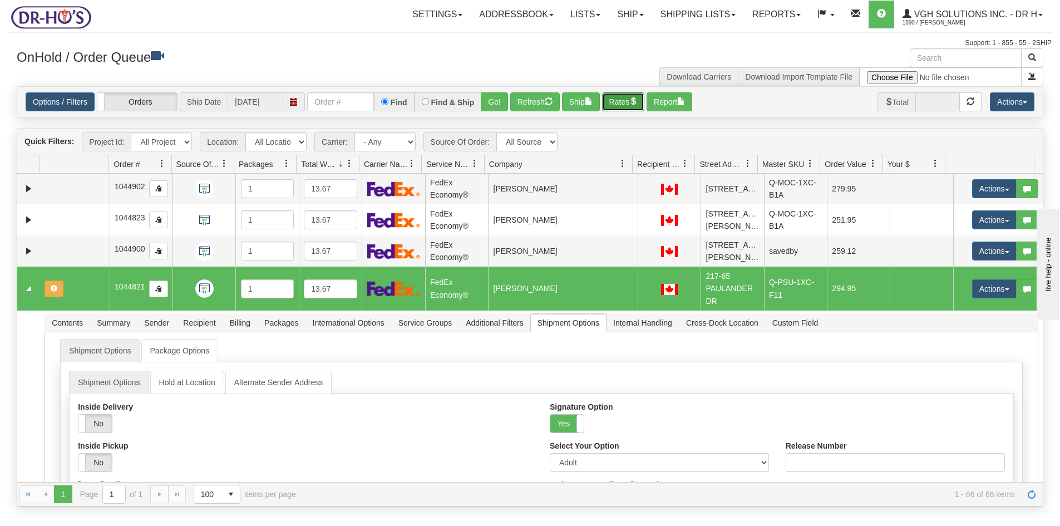
click at [627, 104] on button "Rates" at bounding box center [623, 101] width 43 height 19
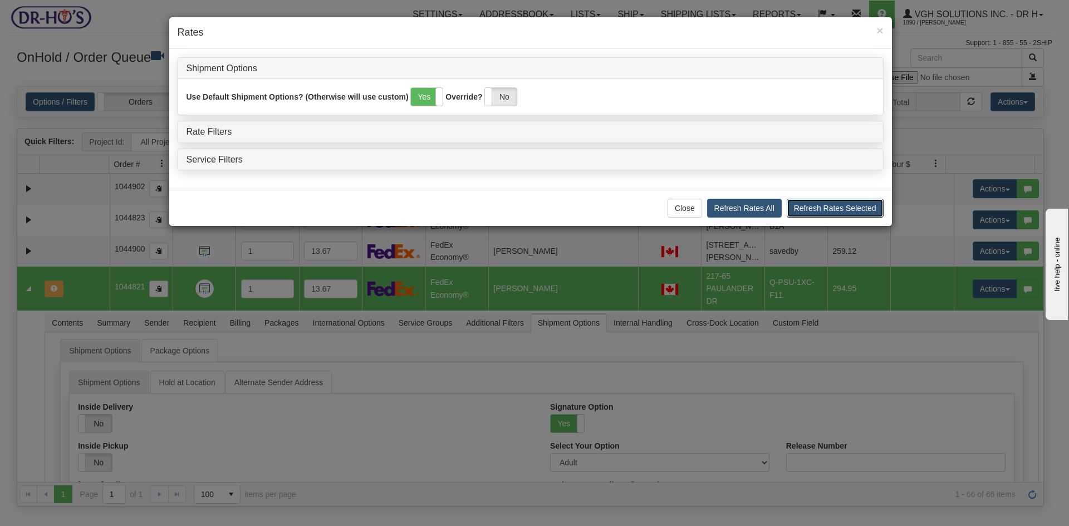
click at [818, 205] on button "Refresh Rates Selected" at bounding box center [834, 208] width 97 height 19
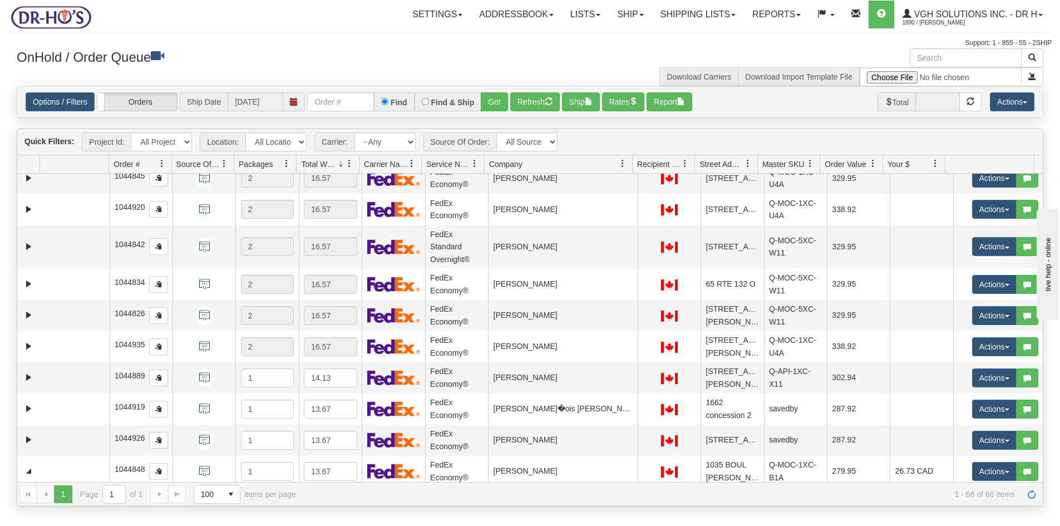
scroll to position [0, 0]
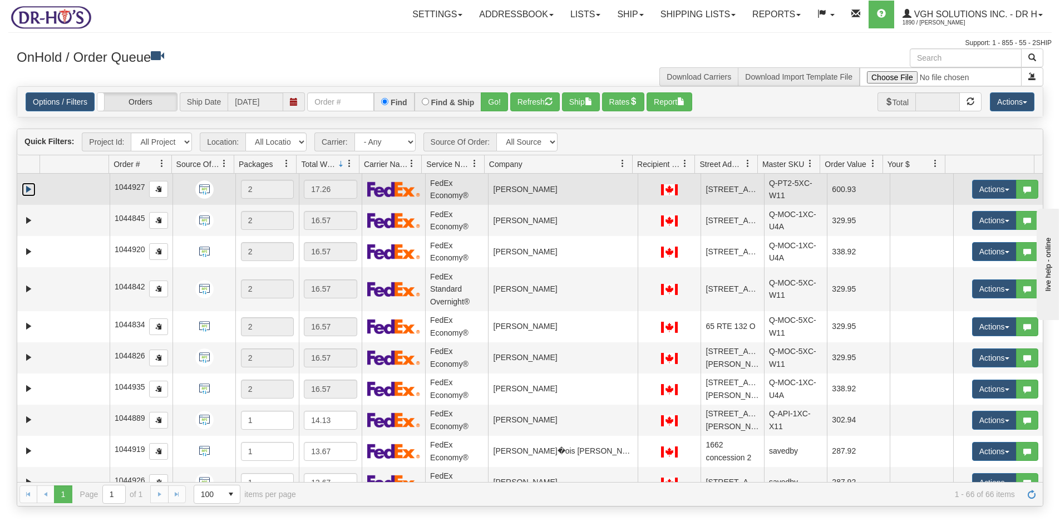
click at [32, 183] on link "Expand" at bounding box center [29, 190] width 14 height 14
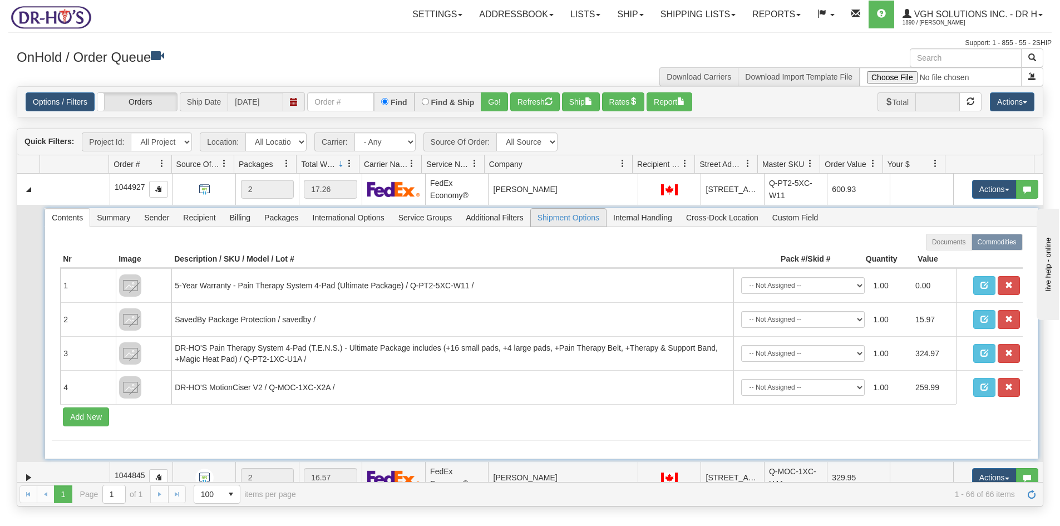
click at [579, 219] on span "Shipment Options" at bounding box center [568, 218] width 75 height 18
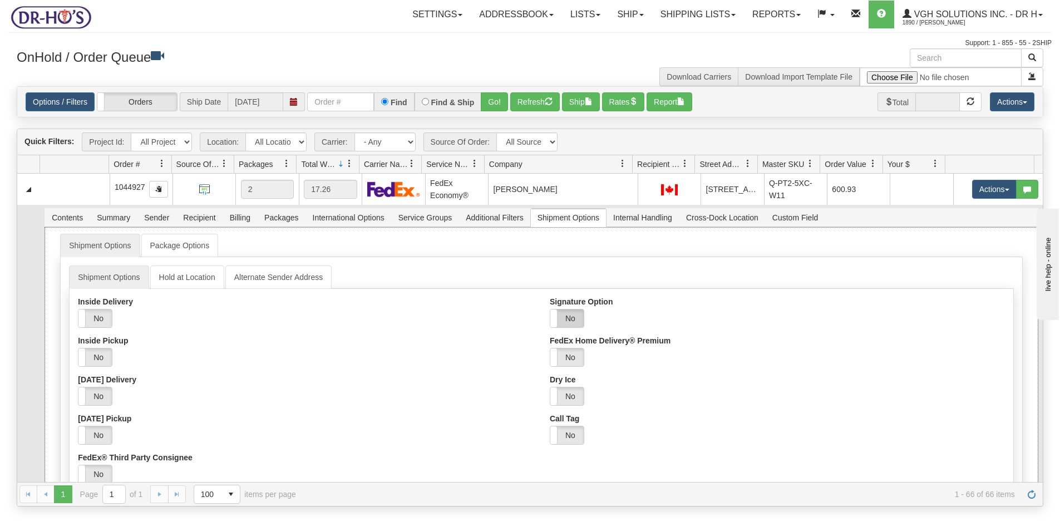
click at [568, 314] on label "No" at bounding box center [566, 318] width 33 height 18
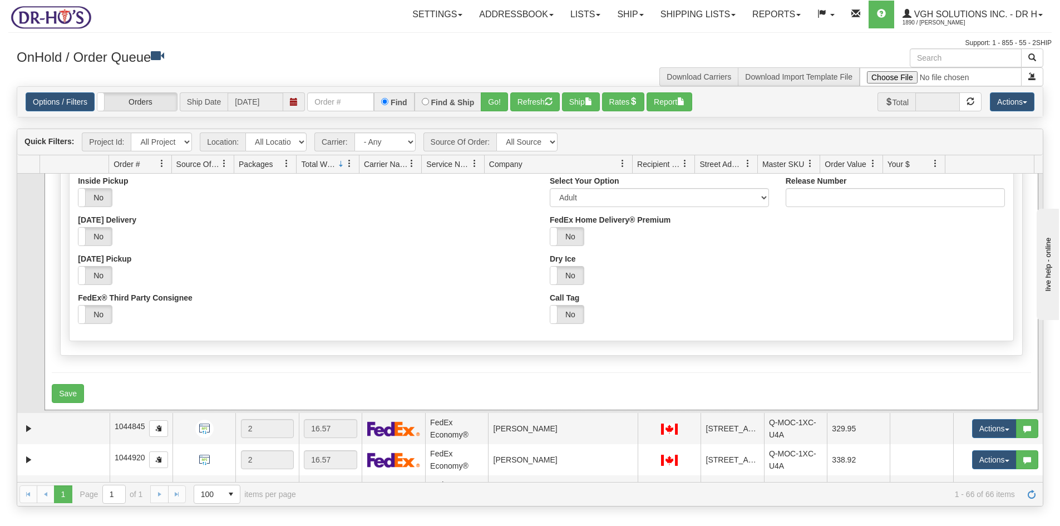
scroll to position [167, 0]
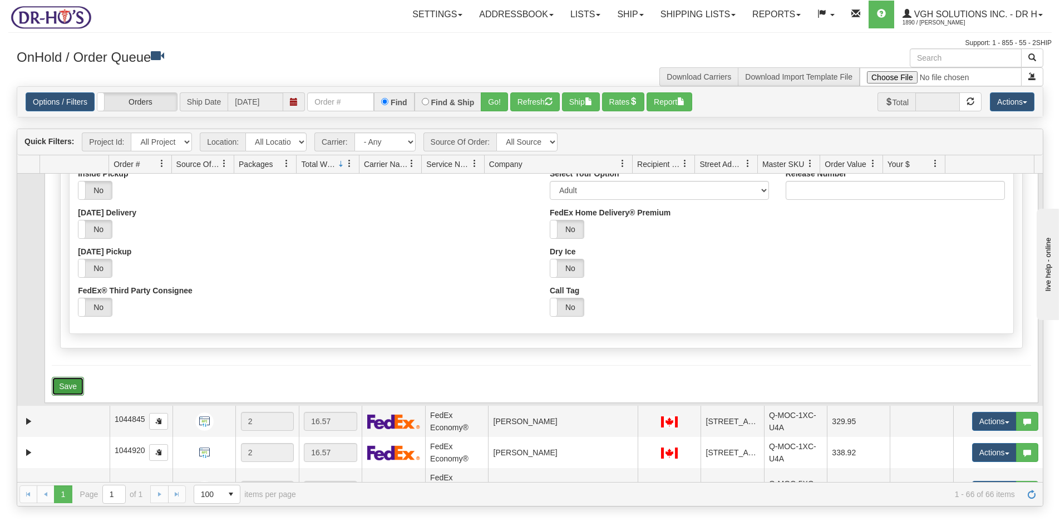
click at [67, 388] on button "Save" at bounding box center [68, 386] width 32 height 19
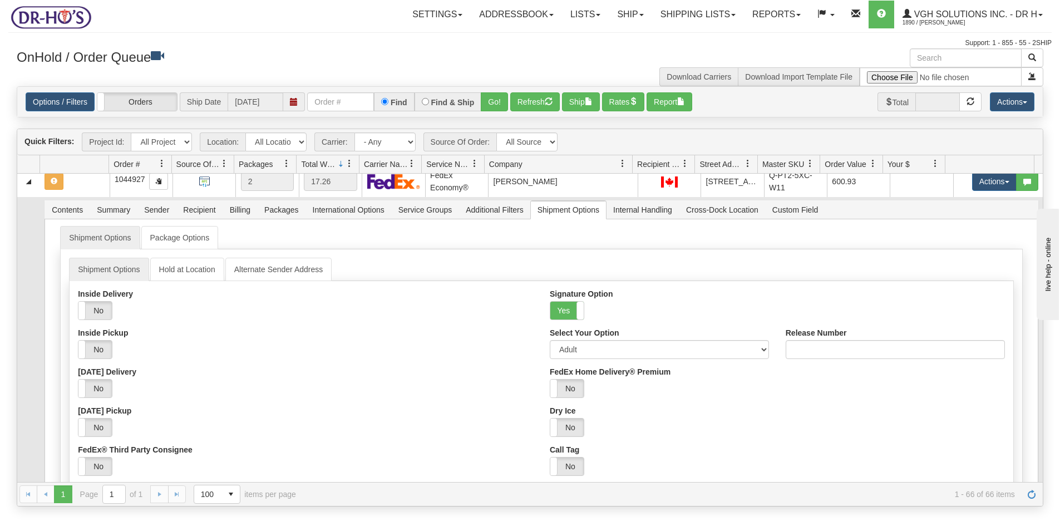
scroll to position [0, 0]
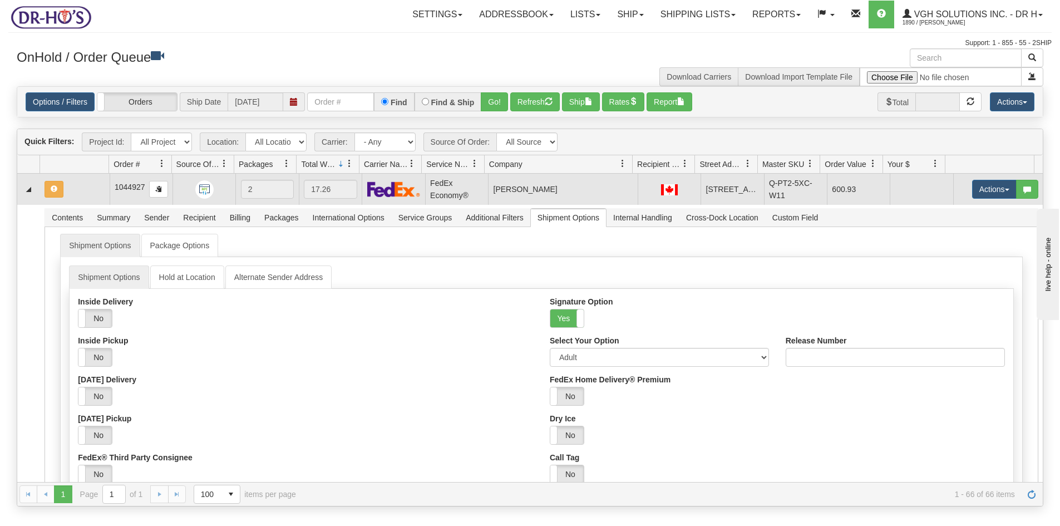
click at [94, 193] on td at bounding box center [75, 189] width 70 height 31
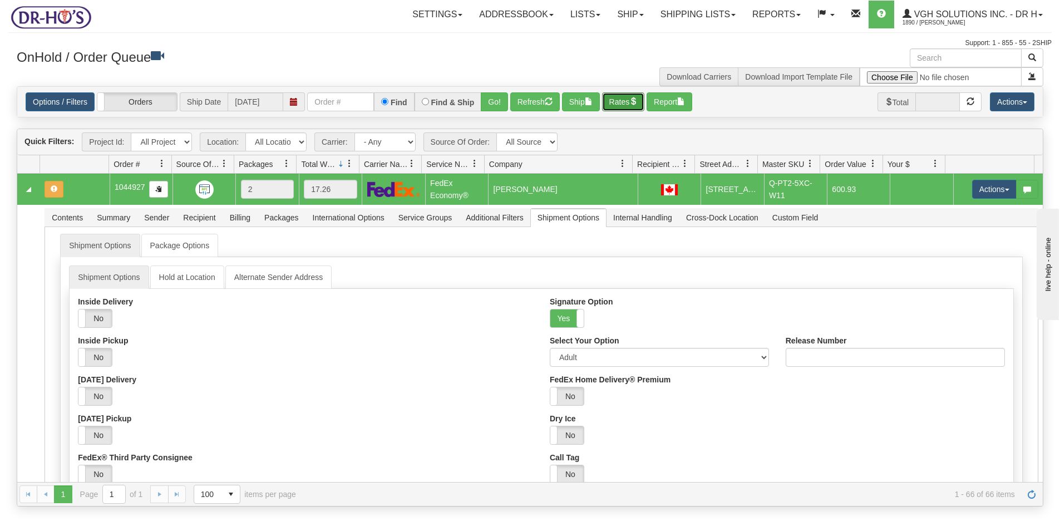
click at [632, 98] on button "Rates" at bounding box center [623, 101] width 43 height 19
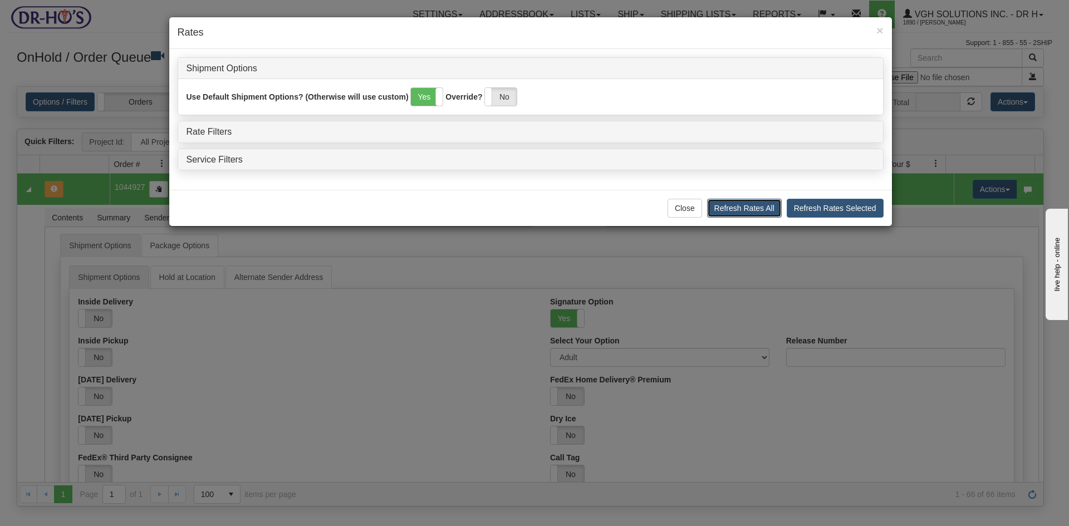
click at [765, 206] on button "Refresh Rates All" at bounding box center [744, 208] width 75 height 19
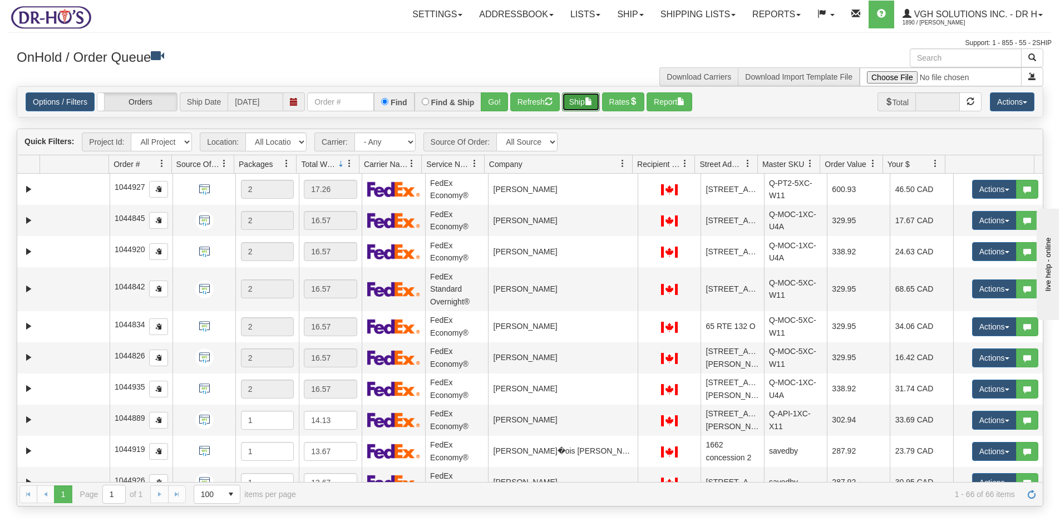
click at [578, 104] on button "Ship" at bounding box center [581, 101] width 38 height 19
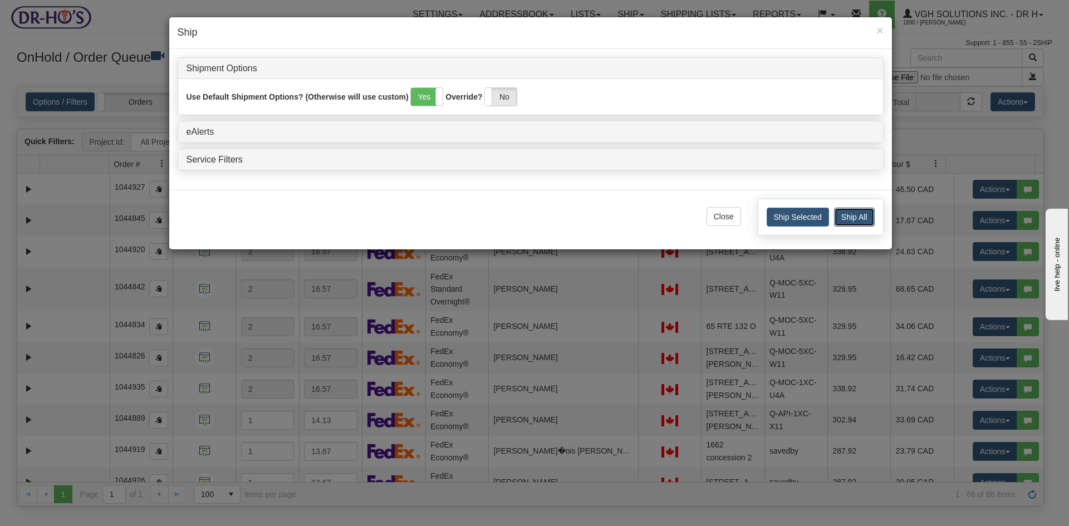
click at [858, 217] on button "Ship All" at bounding box center [854, 217] width 41 height 19
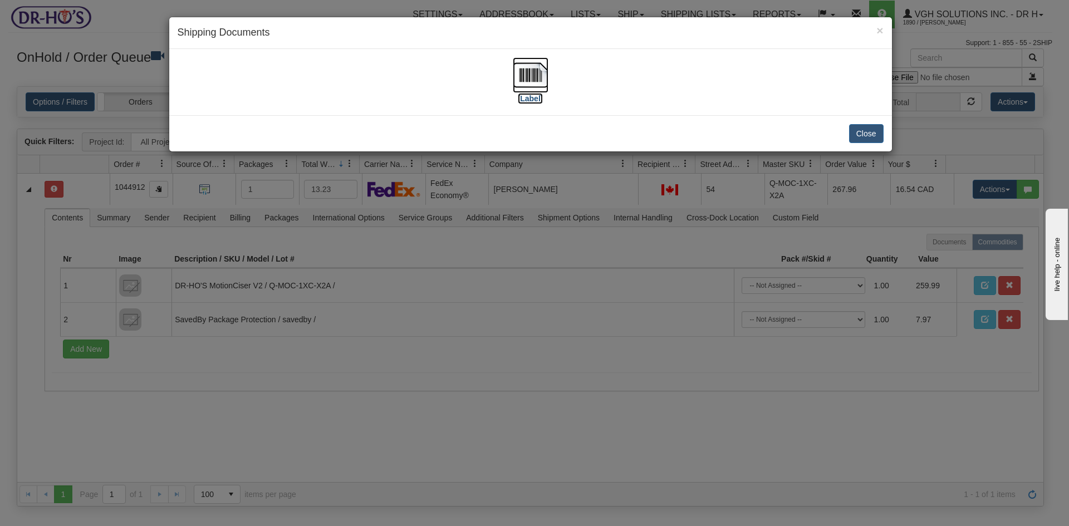
click at [530, 78] on img at bounding box center [531, 75] width 36 height 36
click at [862, 132] on button "Close" at bounding box center [866, 133] width 35 height 19
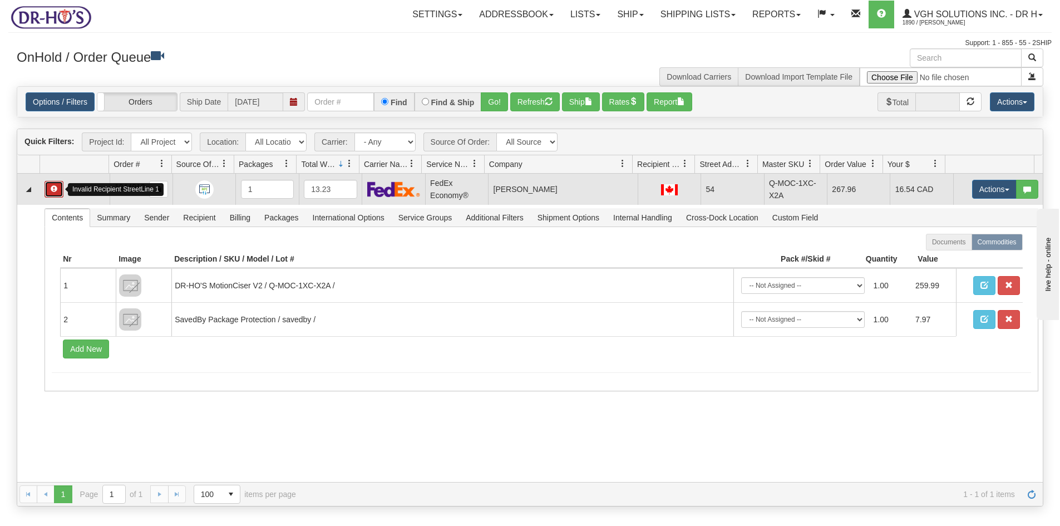
click at [57, 193] on button "button" at bounding box center [54, 189] width 19 height 17
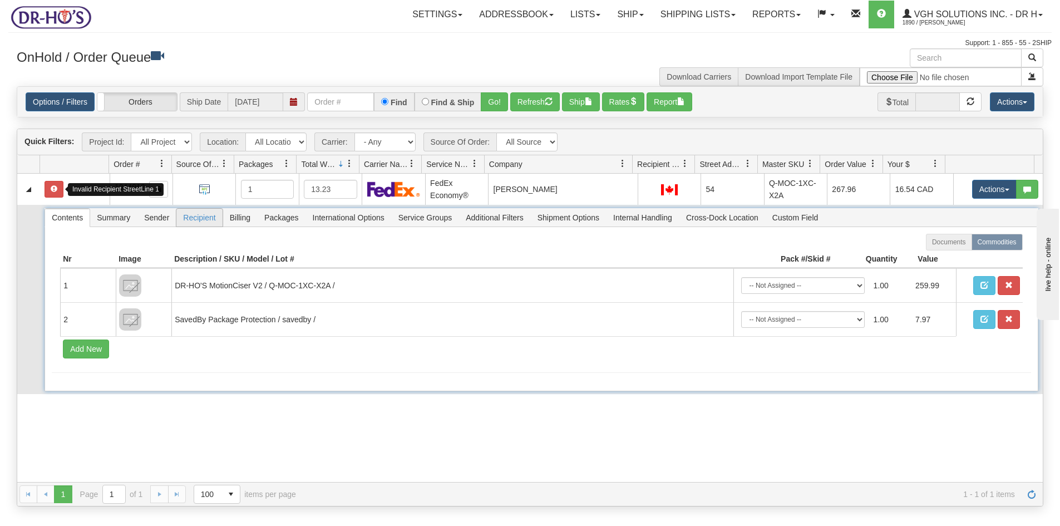
click at [203, 215] on span "Recipient" at bounding box center [199, 218] width 46 height 18
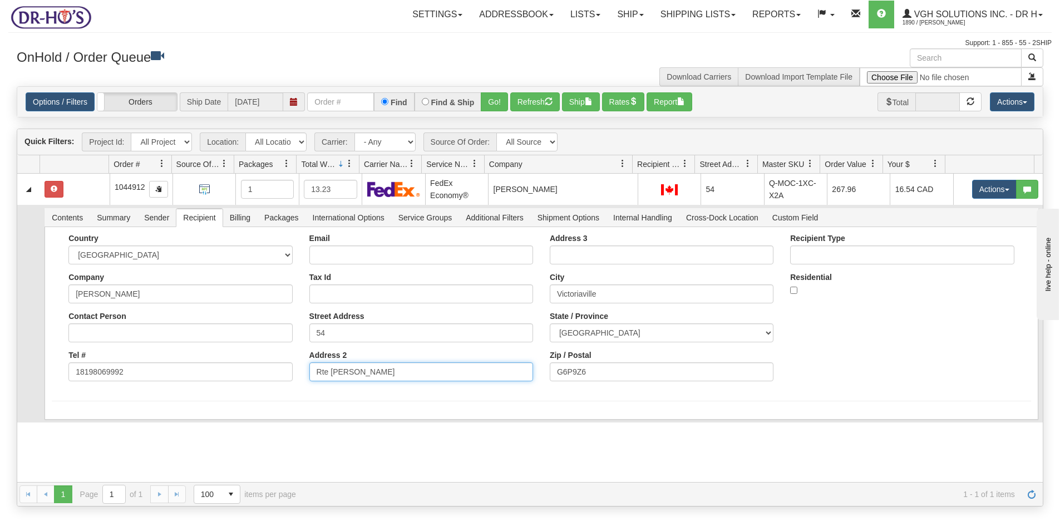
drag, startPoint x: 356, startPoint y: 367, endPoint x: 290, endPoint y: 368, distance: 65.7
click at [290, 368] on div "Country [GEOGRAPHIC_DATA] [GEOGRAPHIC_DATA] [GEOGRAPHIC_DATA] [GEOGRAPHIC_DATA]…" at bounding box center [541, 312] width 979 height 156
click at [396, 332] on input "54" at bounding box center [421, 332] width 224 height 19
paste input "Rte [PERSON_NAME]"
type input "54 Rte [PERSON_NAME]"
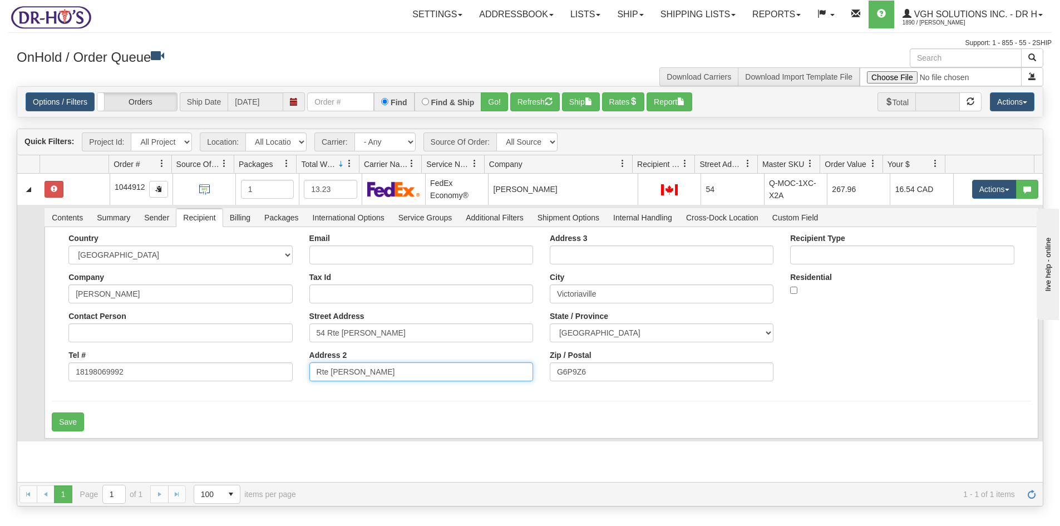
drag, startPoint x: 385, startPoint y: 370, endPoint x: 257, endPoint y: 378, distance: 128.9
click at [263, 378] on div "Country [GEOGRAPHIC_DATA] [GEOGRAPHIC_DATA] [GEOGRAPHIC_DATA] [GEOGRAPHIC_DATA]…" at bounding box center [541, 312] width 979 height 156
click at [66, 423] on button "Save" at bounding box center [68, 421] width 32 height 19
click at [621, 103] on button "Rates" at bounding box center [623, 101] width 43 height 19
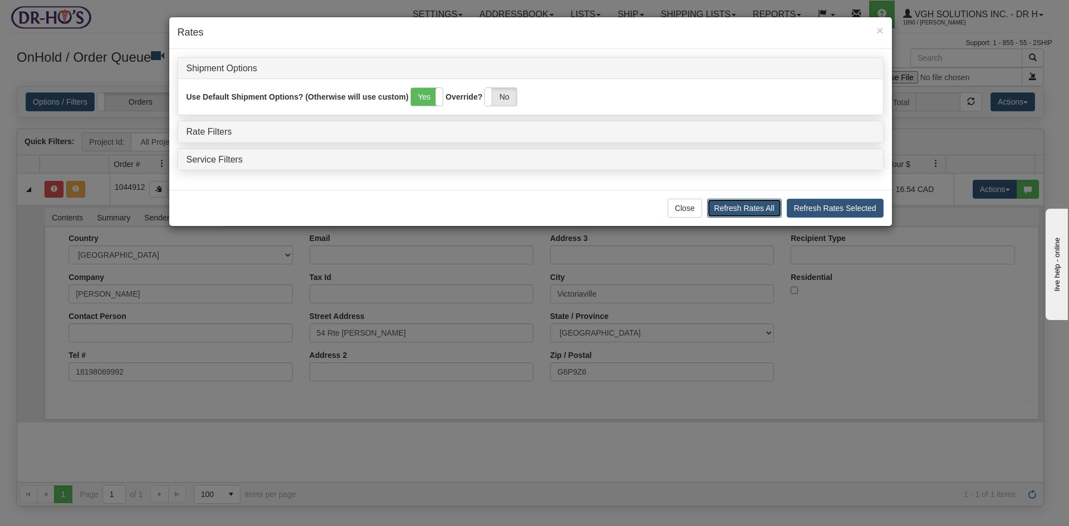
click at [741, 209] on button "Refresh Rates All" at bounding box center [744, 208] width 75 height 19
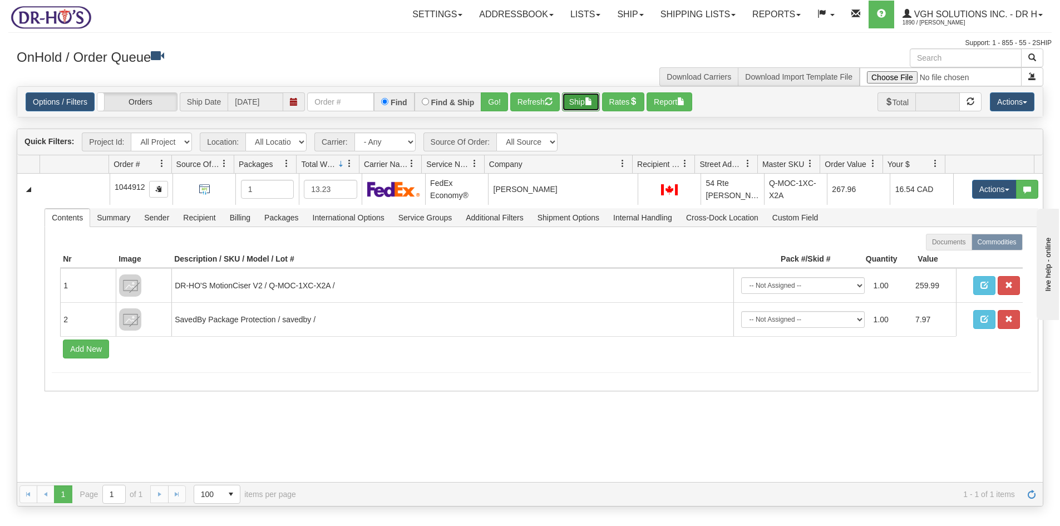
click at [580, 96] on button "Ship" at bounding box center [581, 101] width 38 height 19
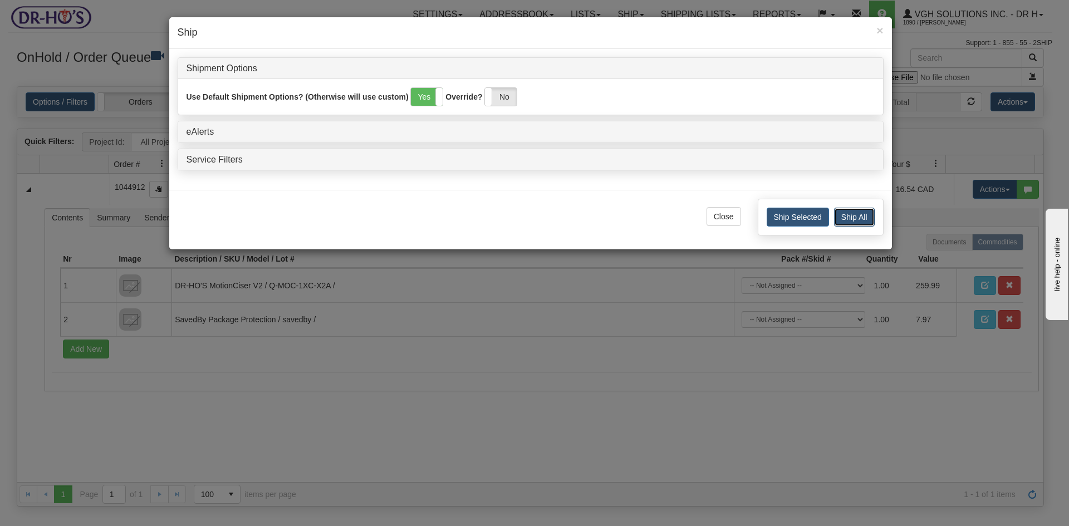
click at [854, 218] on button "Ship All" at bounding box center [854, 217] width 41 height 19
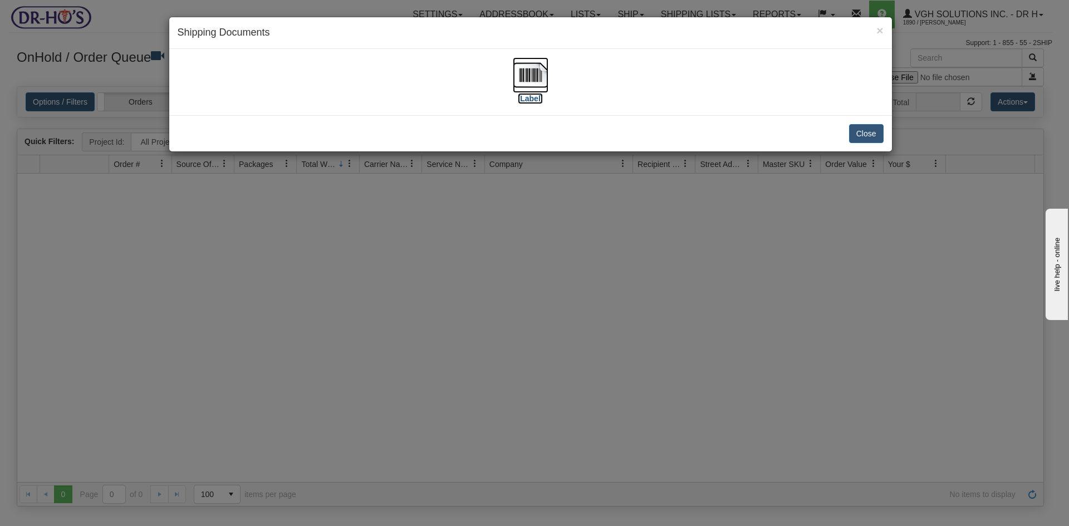
click at [535, 81] on img at bounding box center [531, 75] width 36 height 36
click at [868, 132] on button "Close" at bounding box center [866, 133] width 35 height 19
